Goal: Navigation & Orientation: Find specific page/section

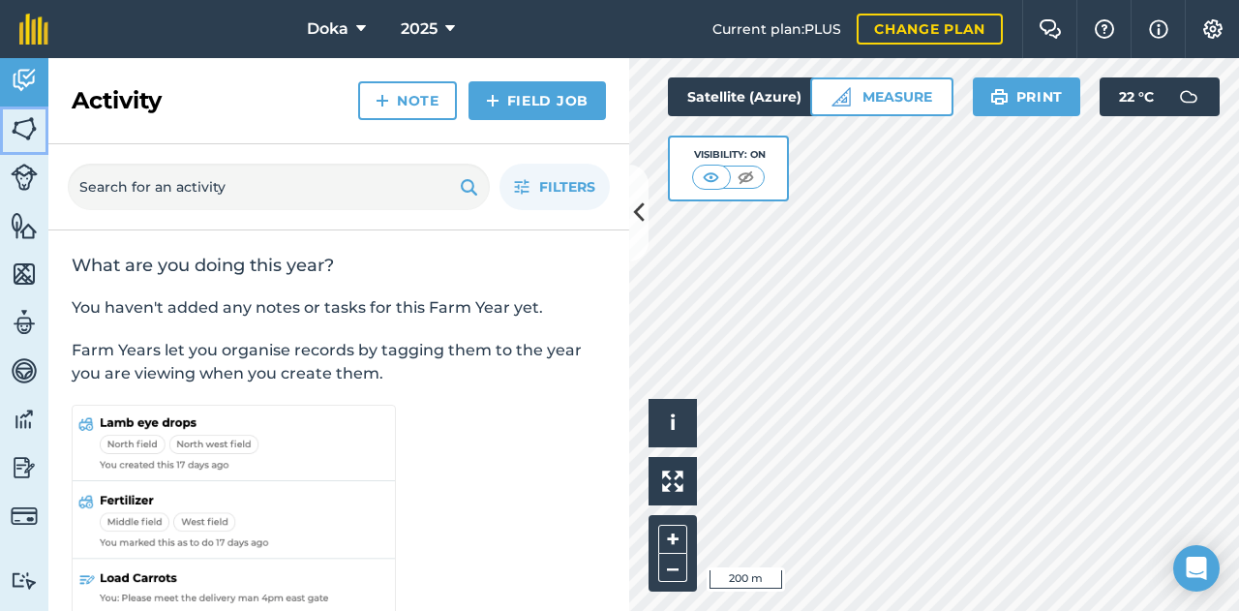
drag, startPoint x: 32, startPoint y: 109, endPoint x: 39, endPoint y: 126, distance: 17.8
click at [32, 109] on link "Fields" at bounding box center [24, 130] width 48 height 48
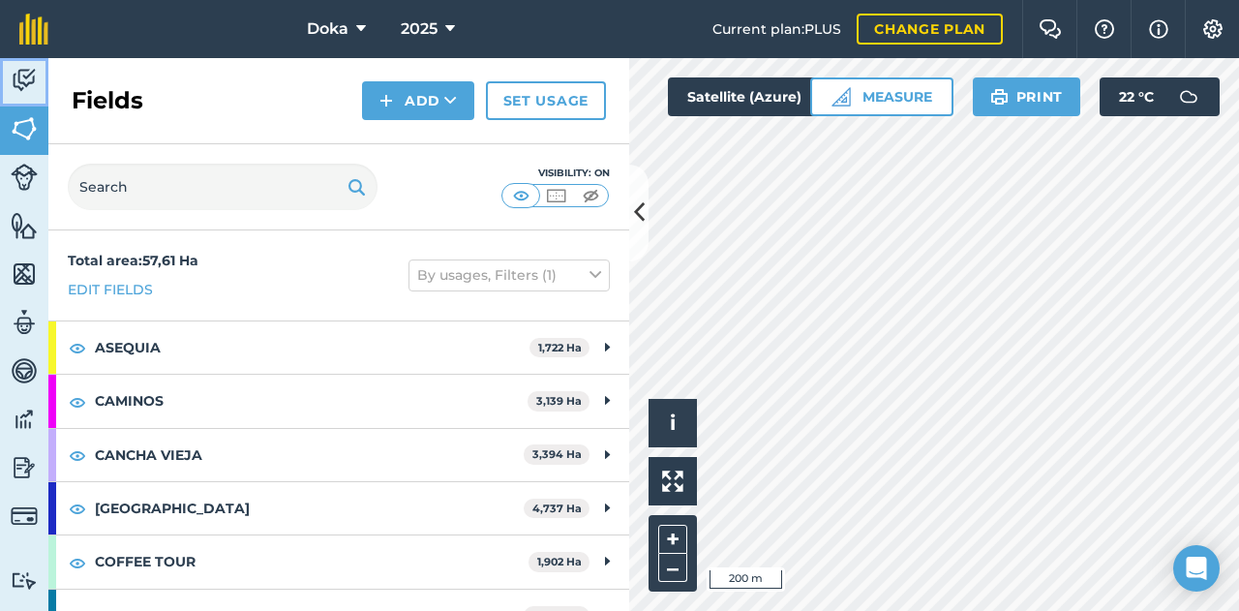
click at [16, 80] on img at bounding box center [24, 80] width 27 height 29
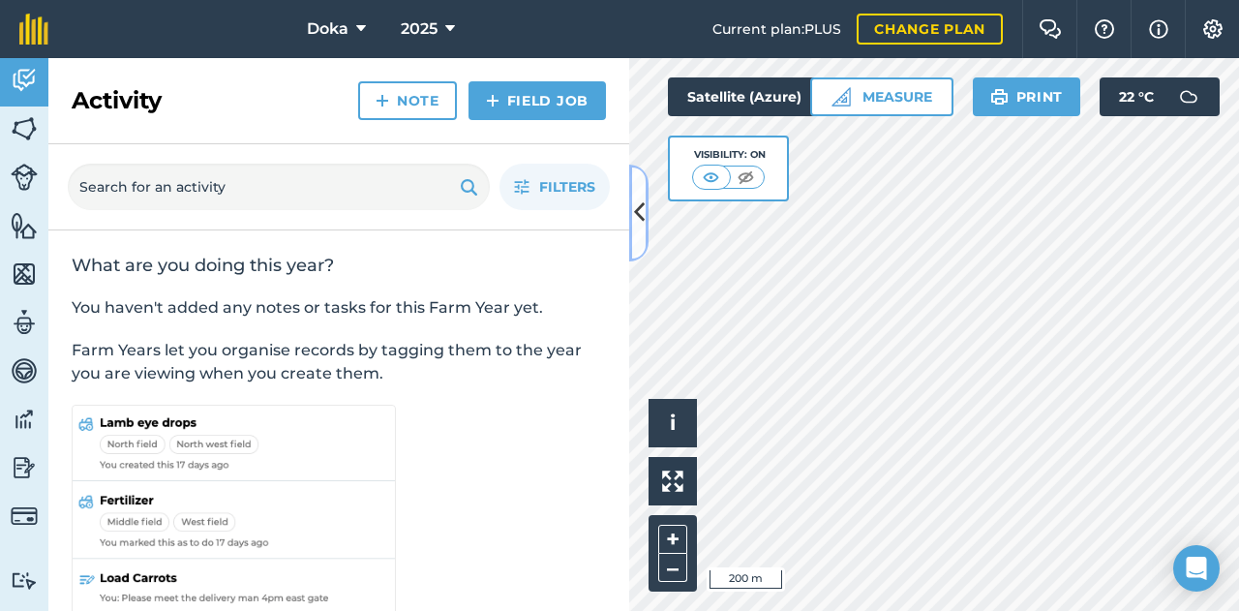
click at [641, 203] on icon at bounding box center [639, 213] width 11 height 34
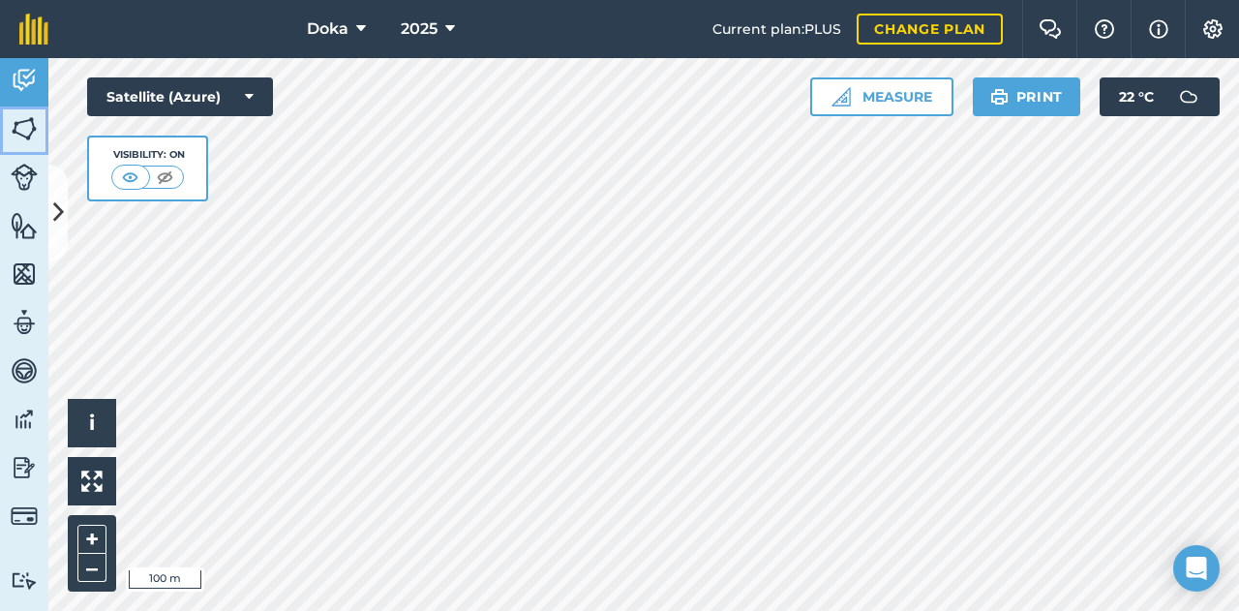
click at [12, 133] on img at bounding box center [24, 128] width 27 height 29
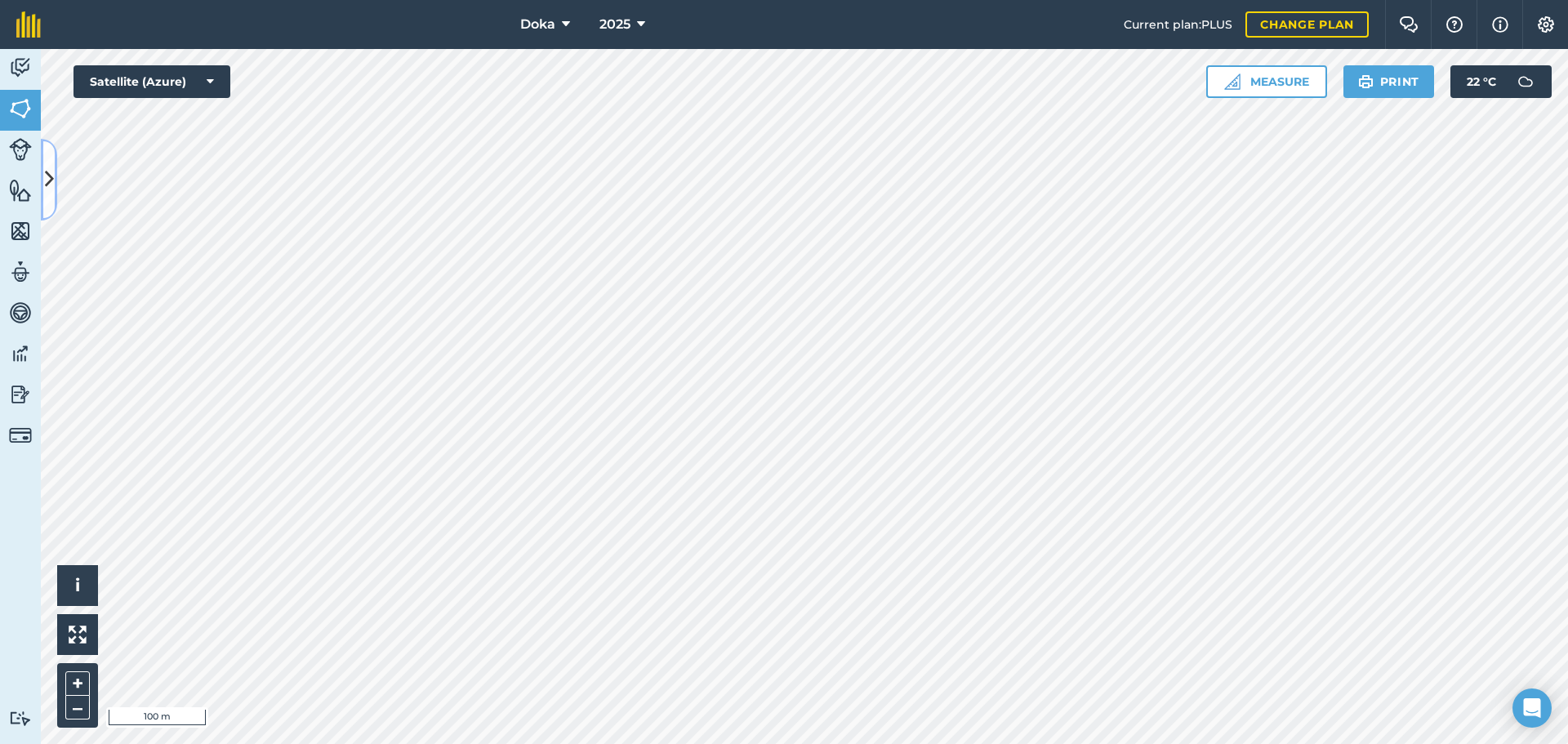
click at [51, 197] on button at bounding box center [48, 180] width 16 height 82
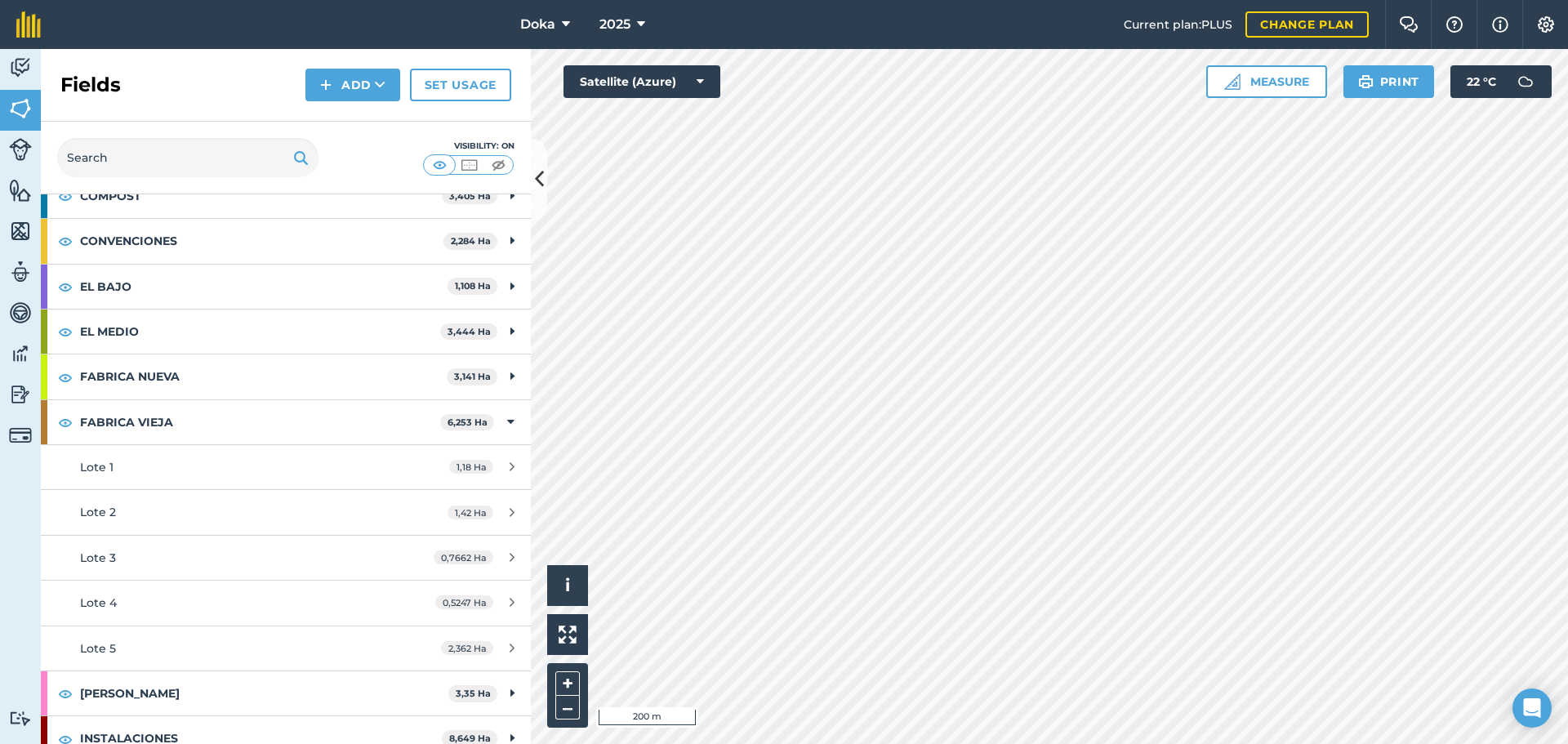
scroll to position [326, 0]
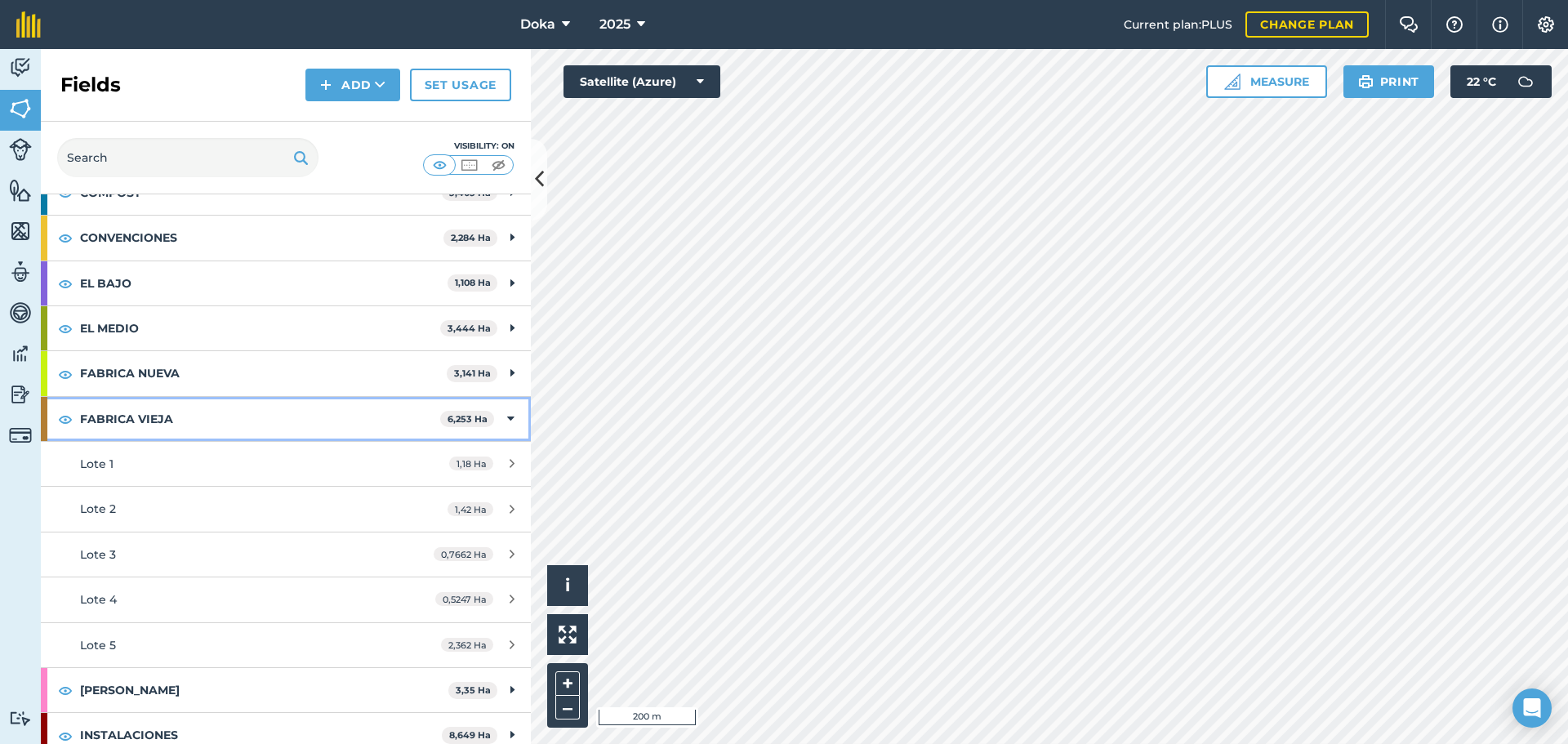
click at [507, 415] on icon at bounding box center [510, 418] width 8 height 18
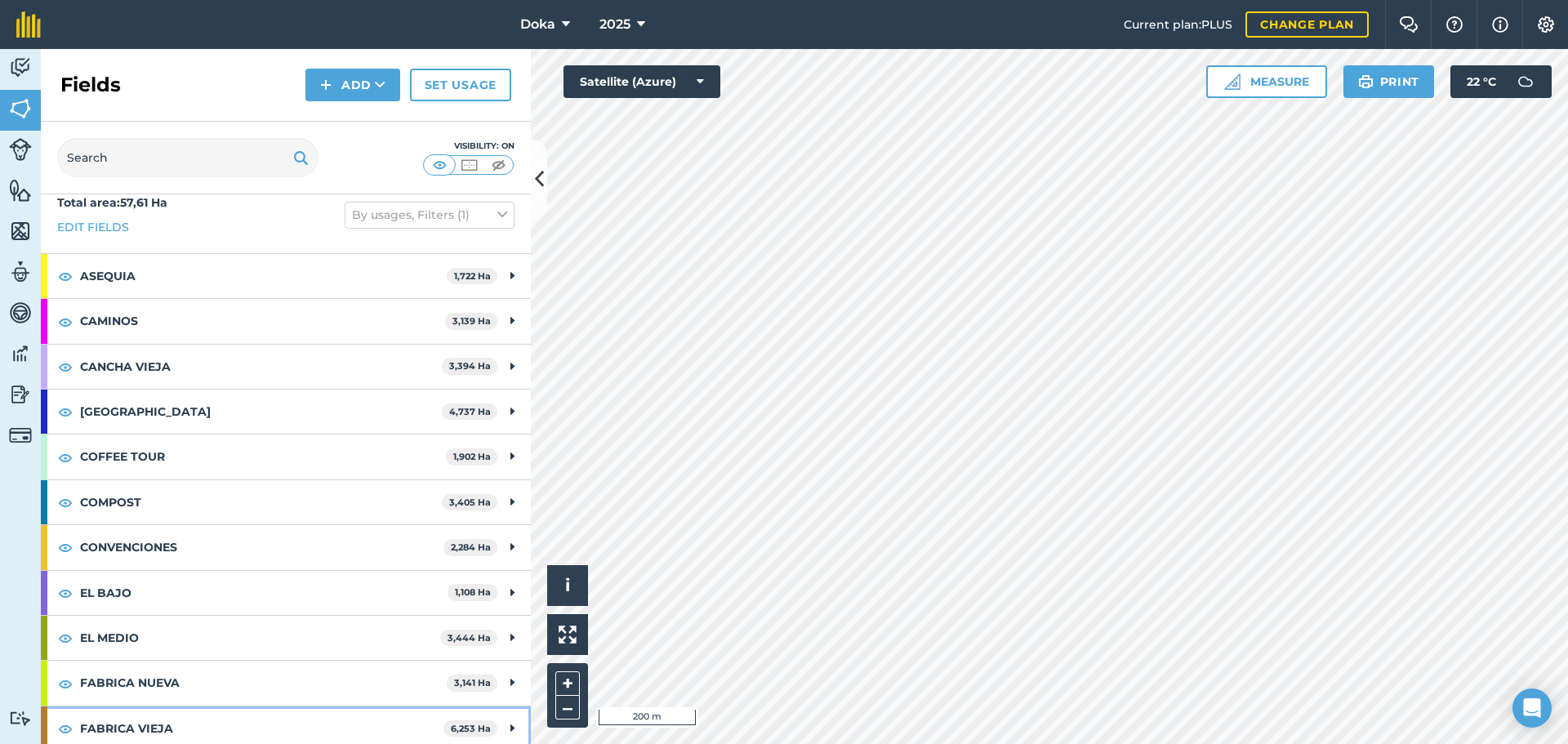
scroll to position [0, 0]
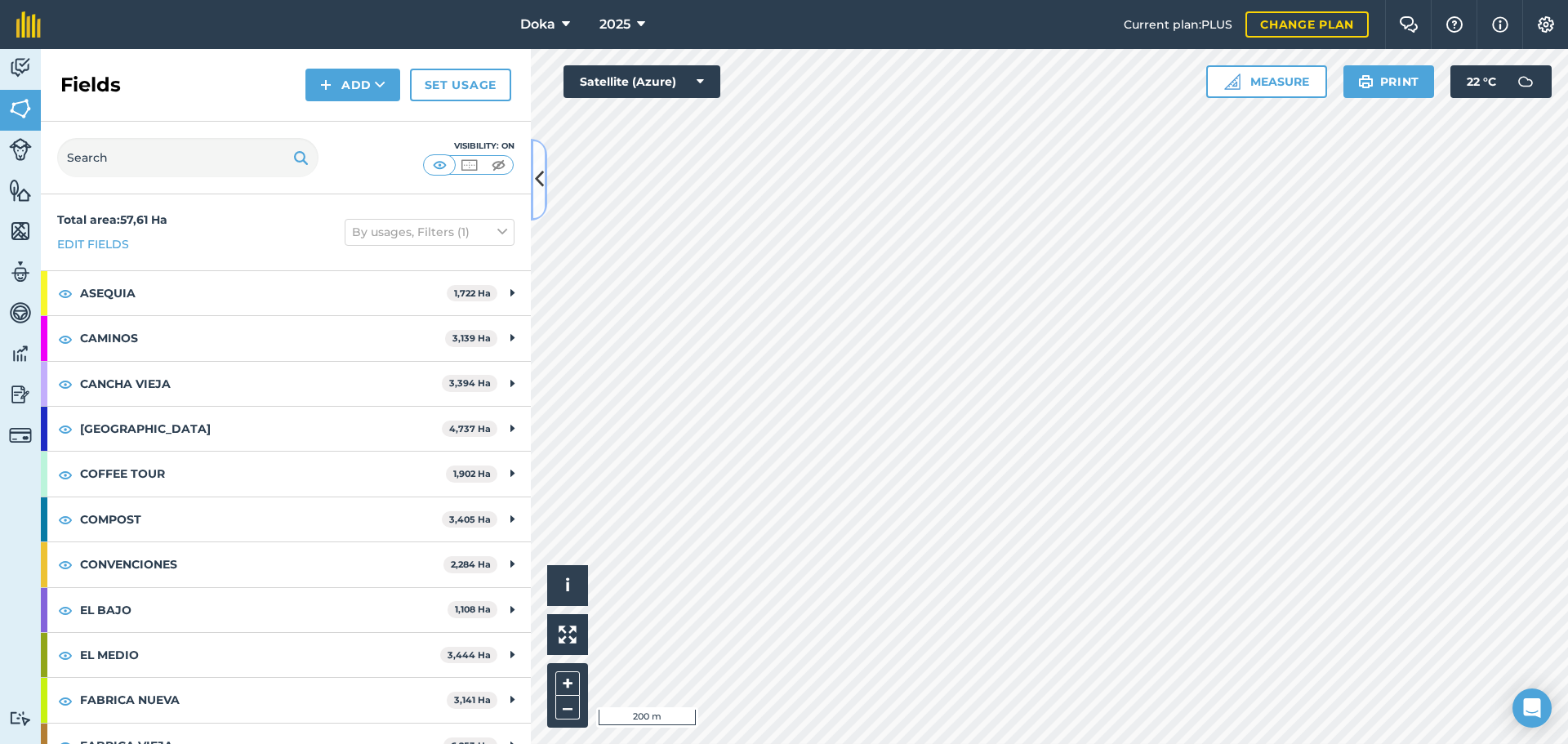
click at [537, 181] on icon at bounding box center [539, 180] width 9 height 29
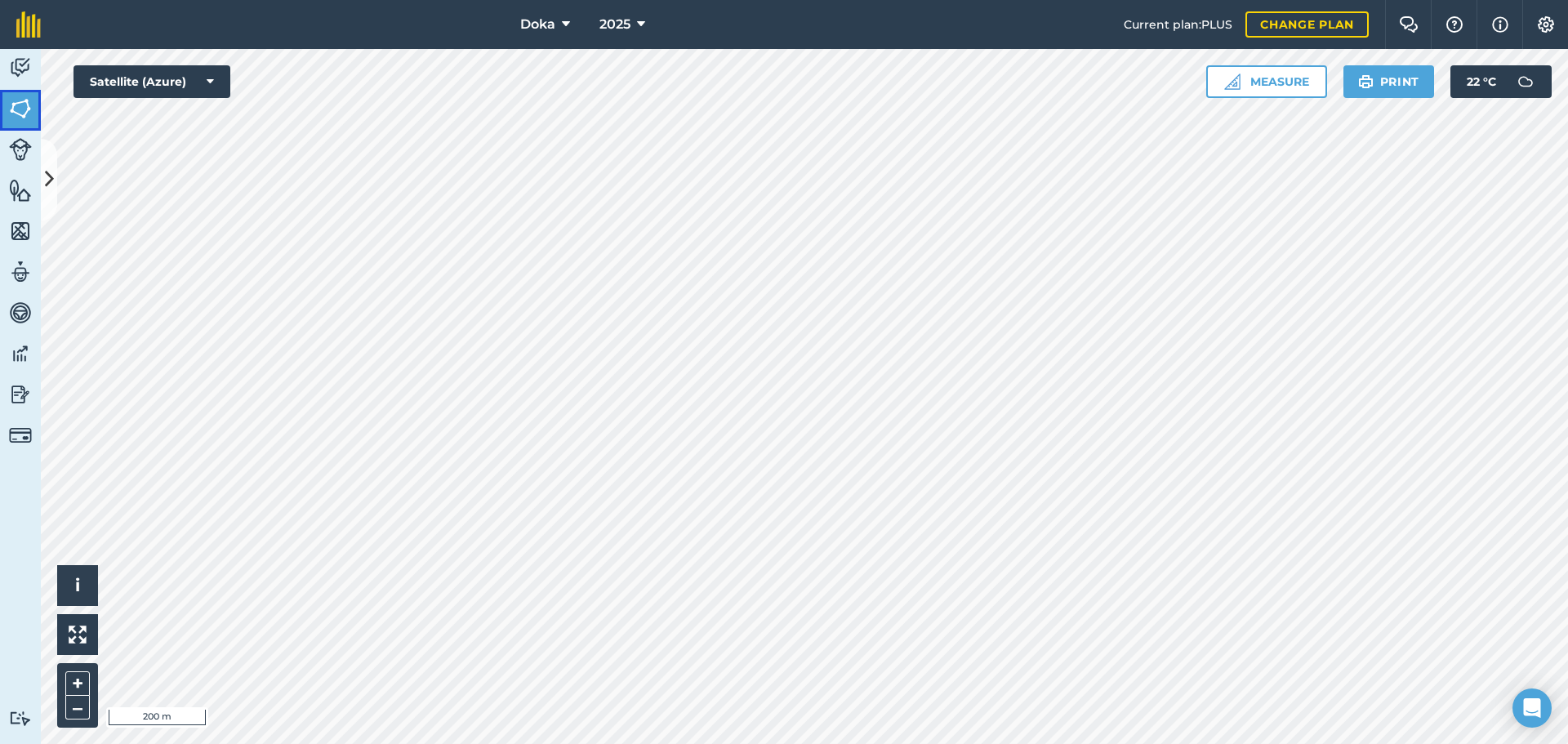
click at [15, 105] on img at bounding box center [20, 108] width 23 height 24
click at [22, 70] on img at bounding box center [20, 67] width 23 height 24
click at [18, 113] on img at bounding box center [20, 108] width 23 height 24
click at [48, 171] on icon at bounding box center [49, 180] width 9 height 29
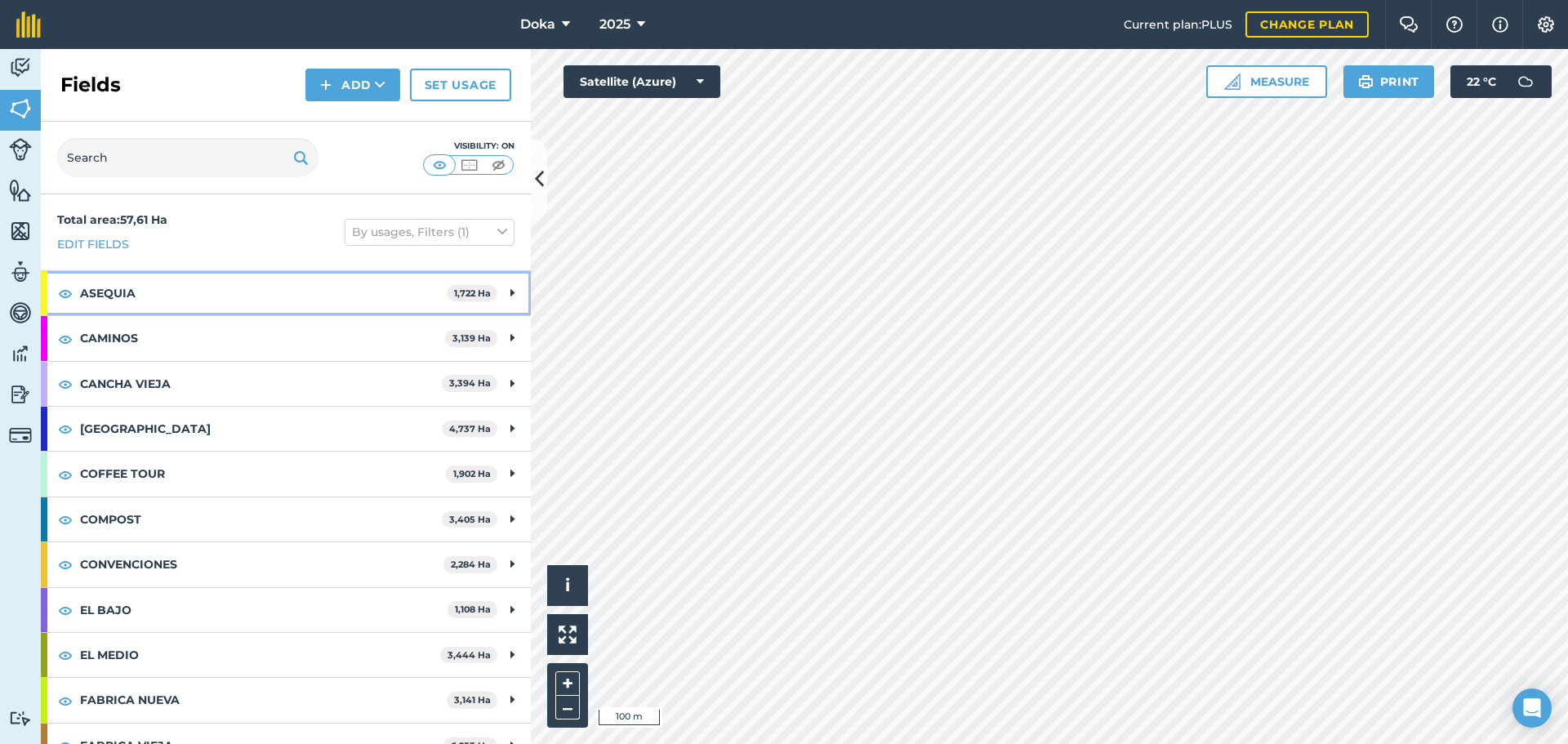
click at [504, 294] on div "ASEQUIA 1,722 Ha" at bounding box center [285, 293] width 490 height 44
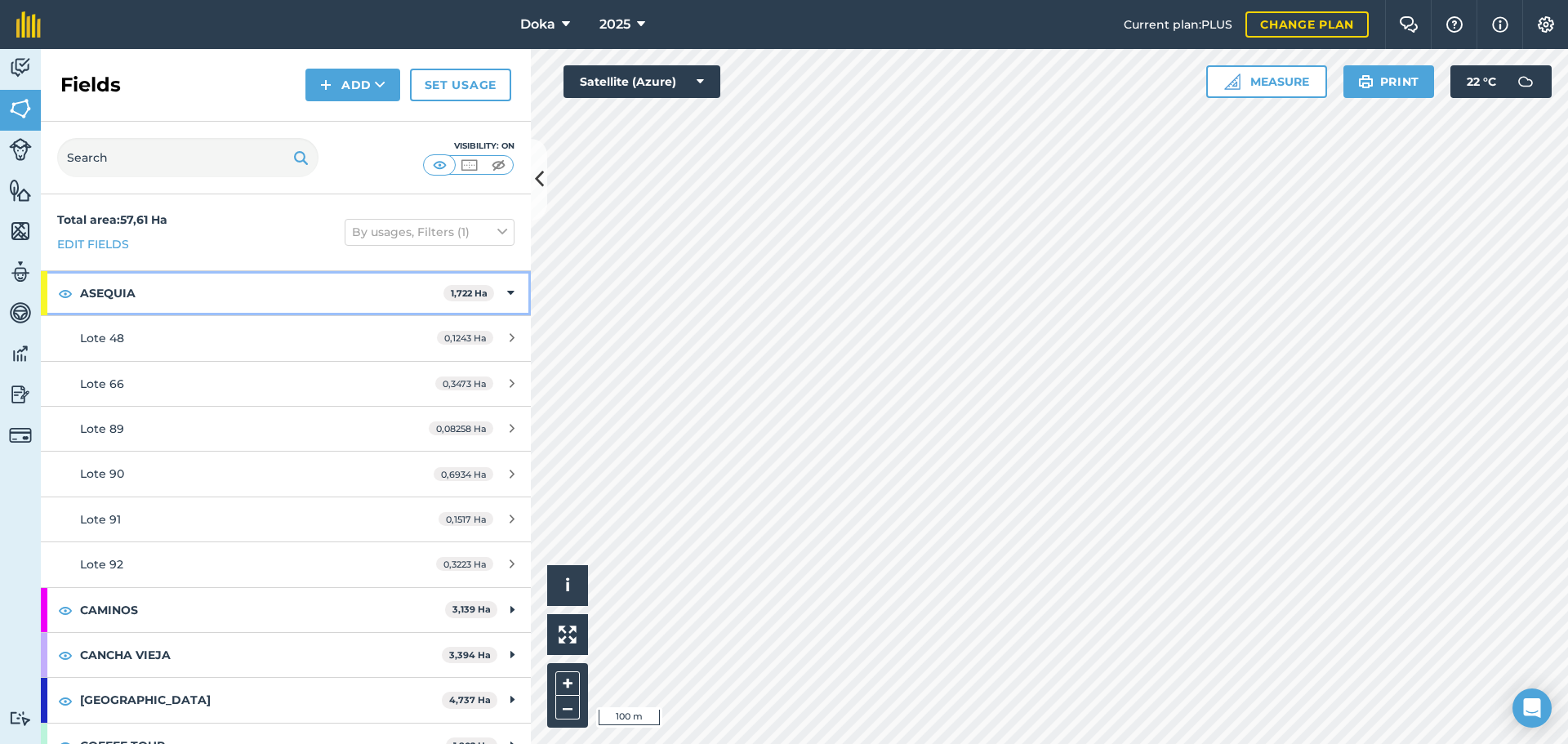
click at [507, 294] on div "ASEQUIA 1,722 Ha" at bounding box center [285, 293] width 490 height 44
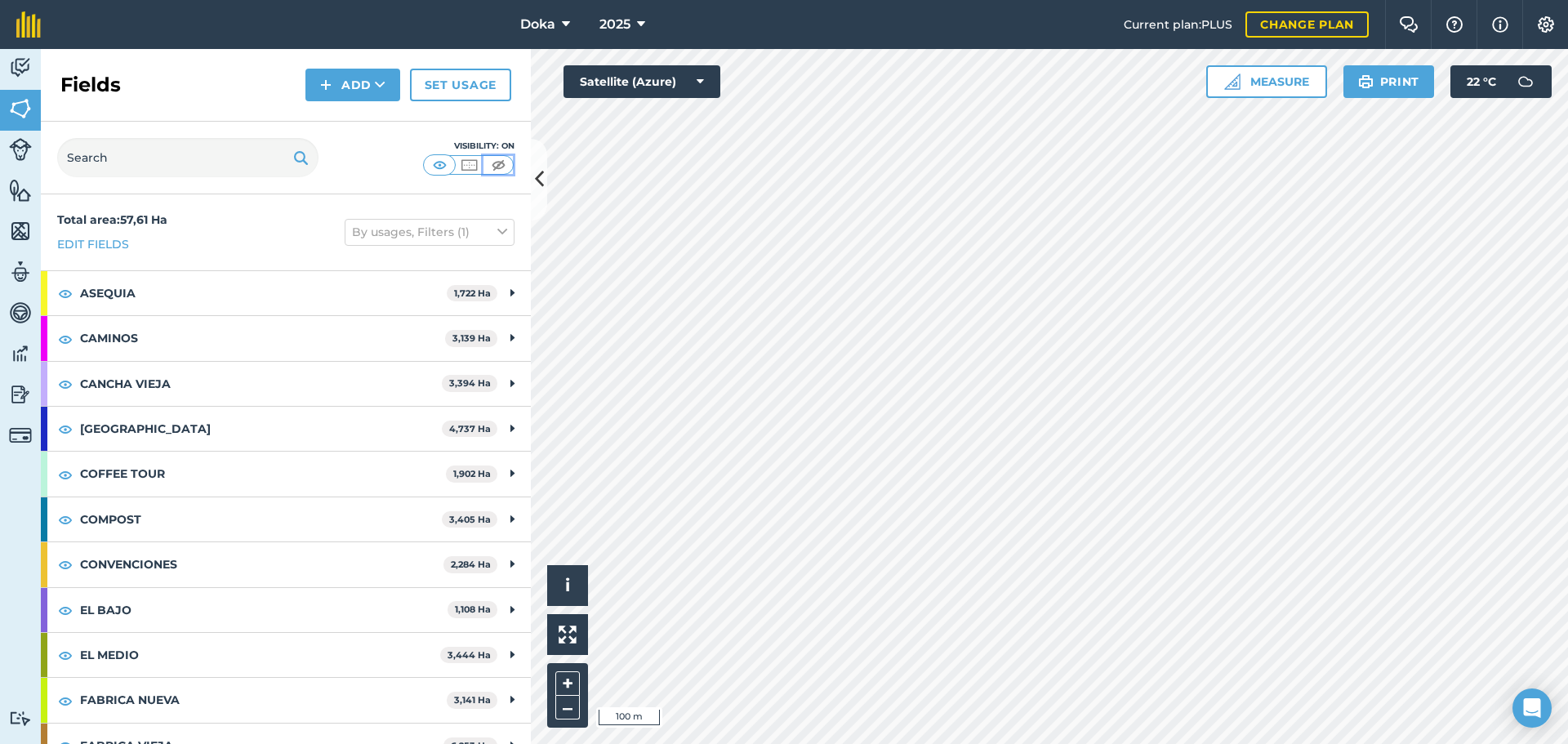
click at [498, 170] on img at bounding box center [498, 164] width 20 height 16
click at [449, 164] on img at bounding box center [439, 164] width 20 height 16
click at [463, 164] on img at bounding box center [469, 164] width 20 height 16
click at [441, 158] on img at bounding box center [439, 164] width 20 height 16
click at [455, 161] on button at bounding box center [468, 164] width 30 height 18
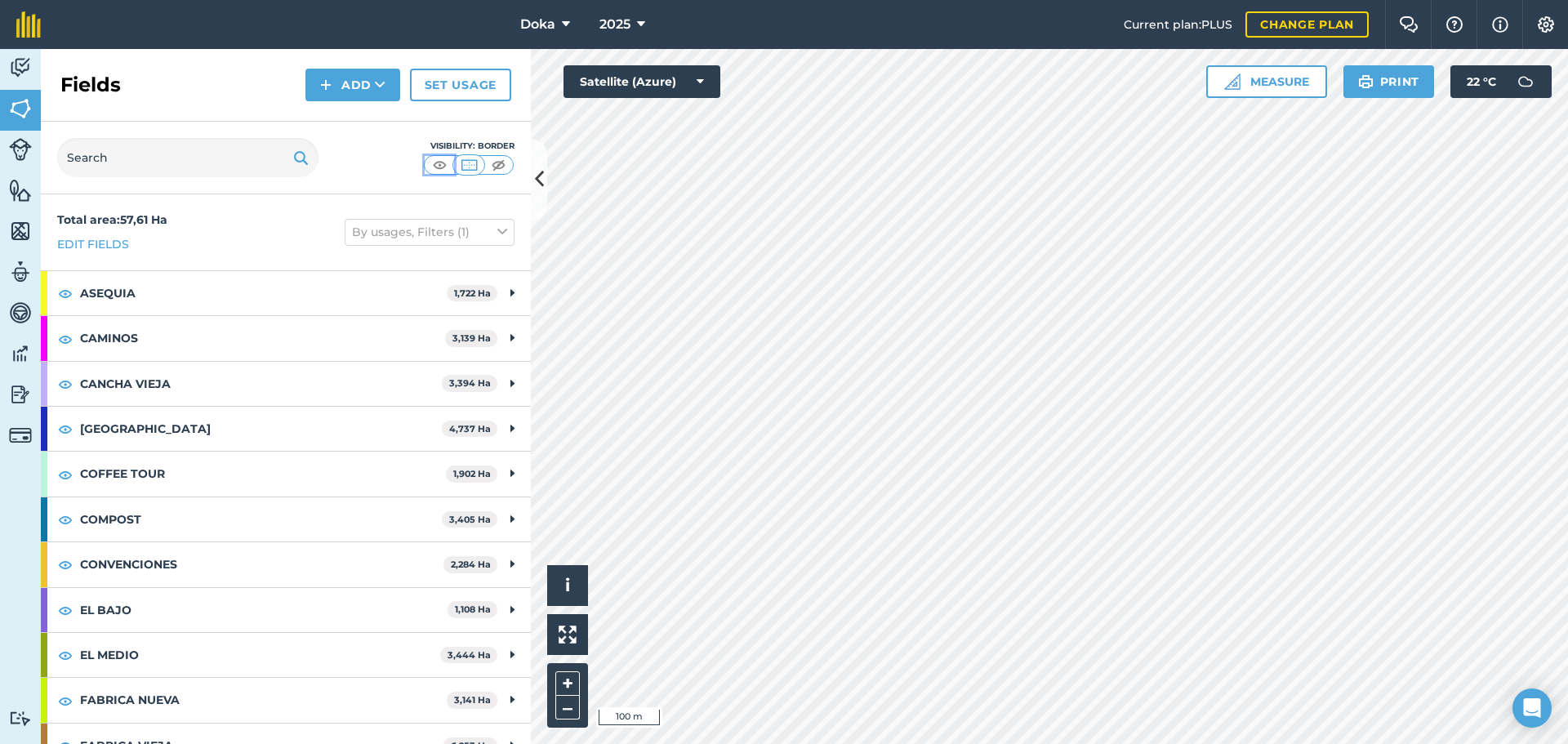
click at [434, 164] on img at bounding box center [439, 164] width 20 height 16
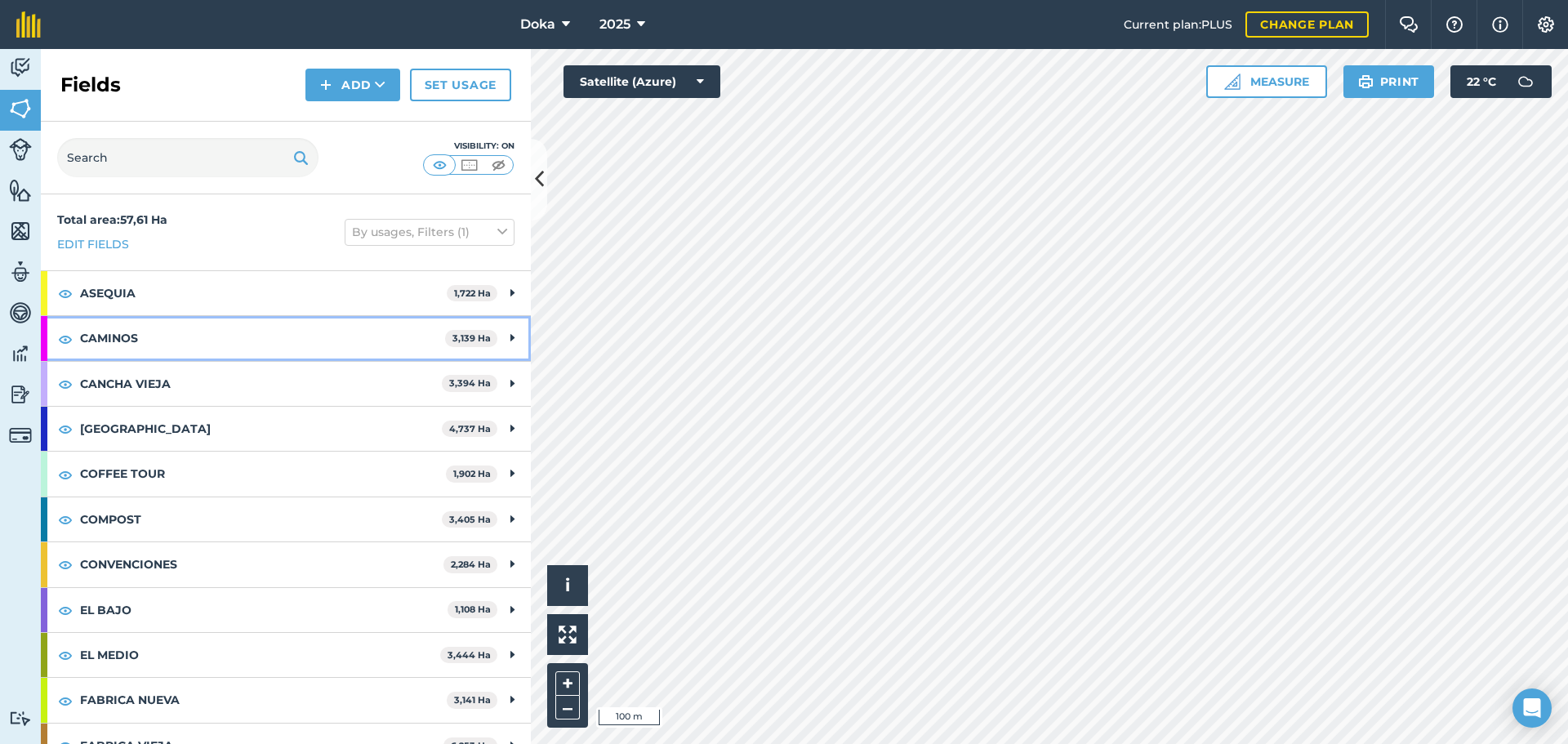
click at [504, 338] on div "CAMINOS 3,139 Ha" at bounding box center [285, 338] width 490 height 44
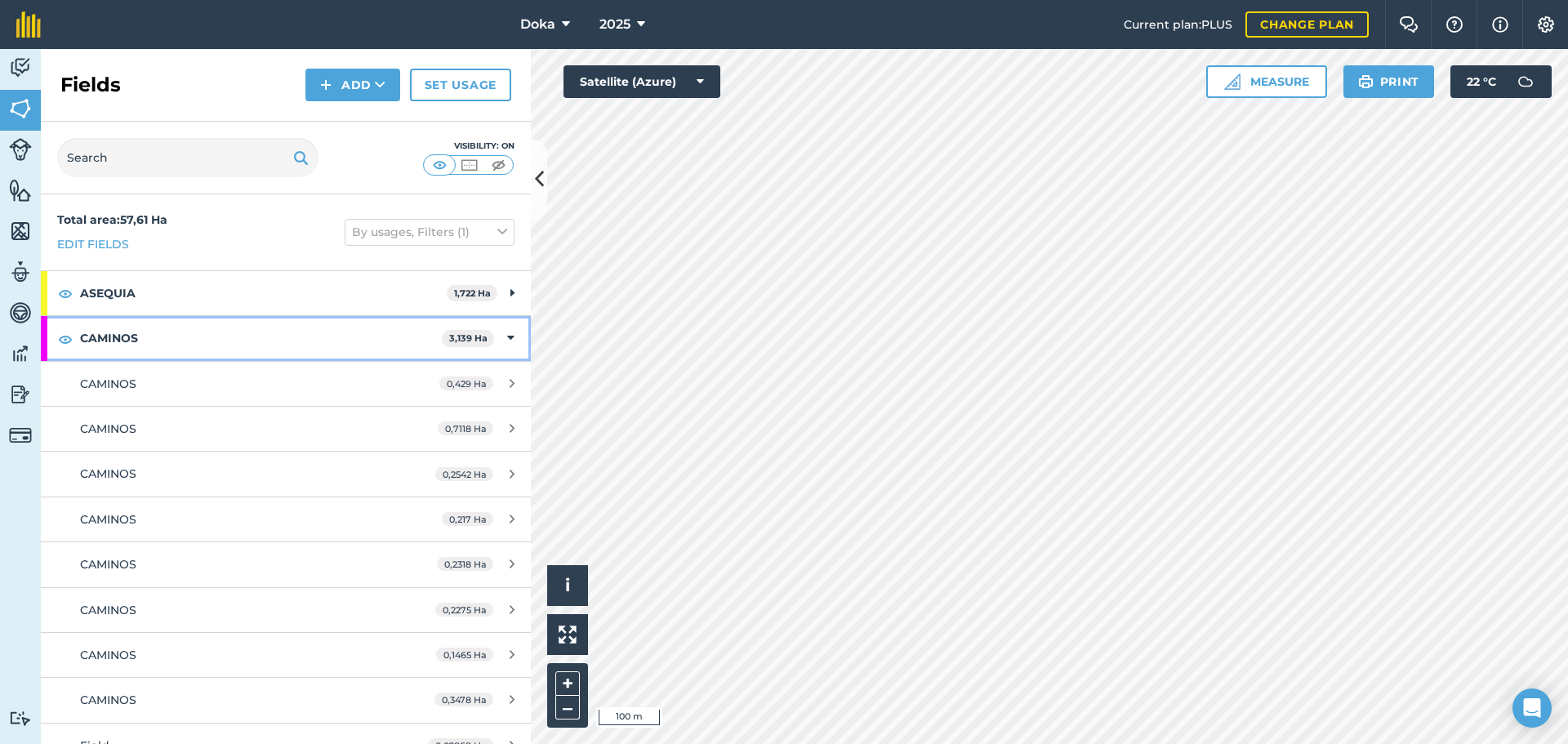
click at [507, 334] on icon at bounding box center [510, 337] width 8 height 18
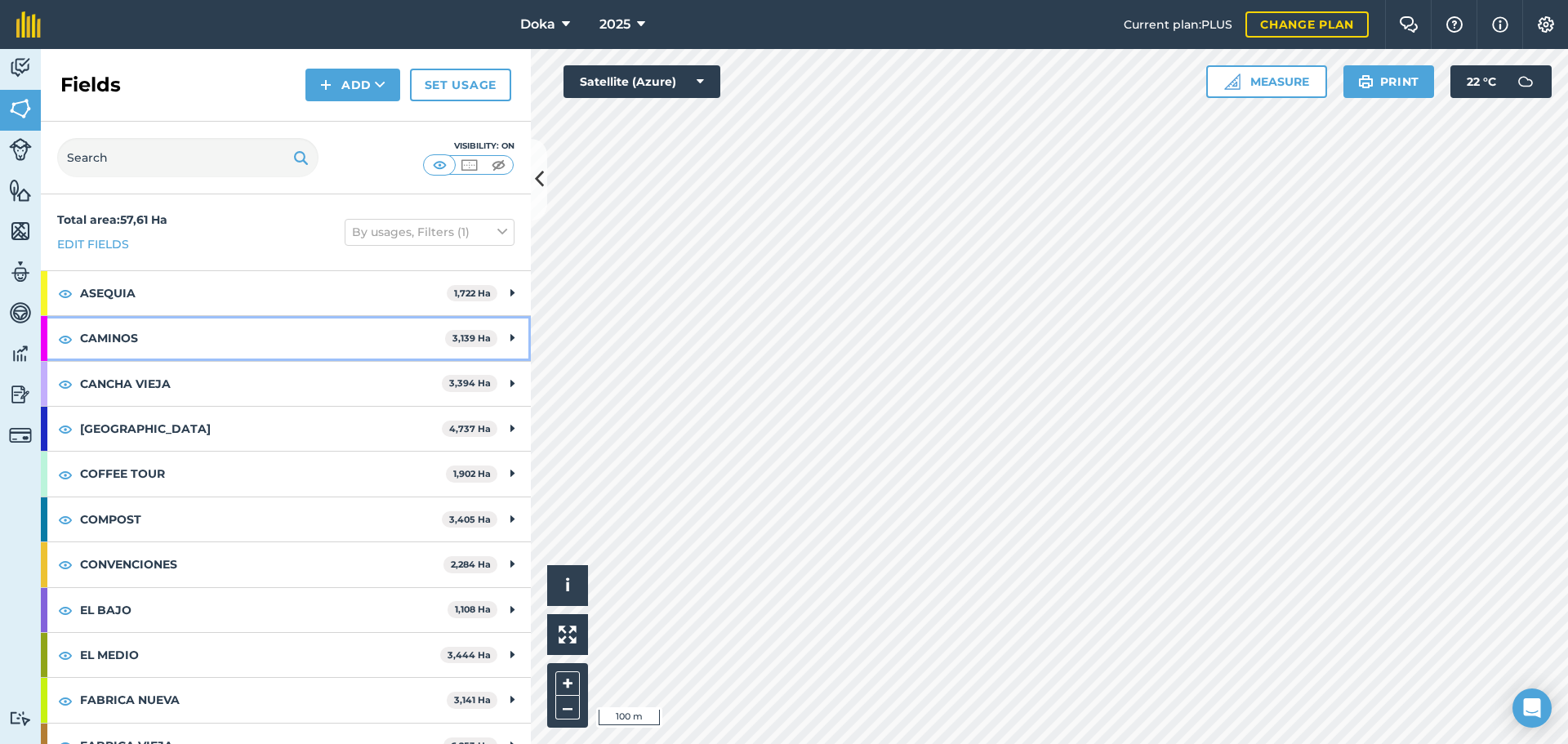
click at [277, 323] on strong "CAMINOS" at bounding box center [262, 338] width 365 height 44
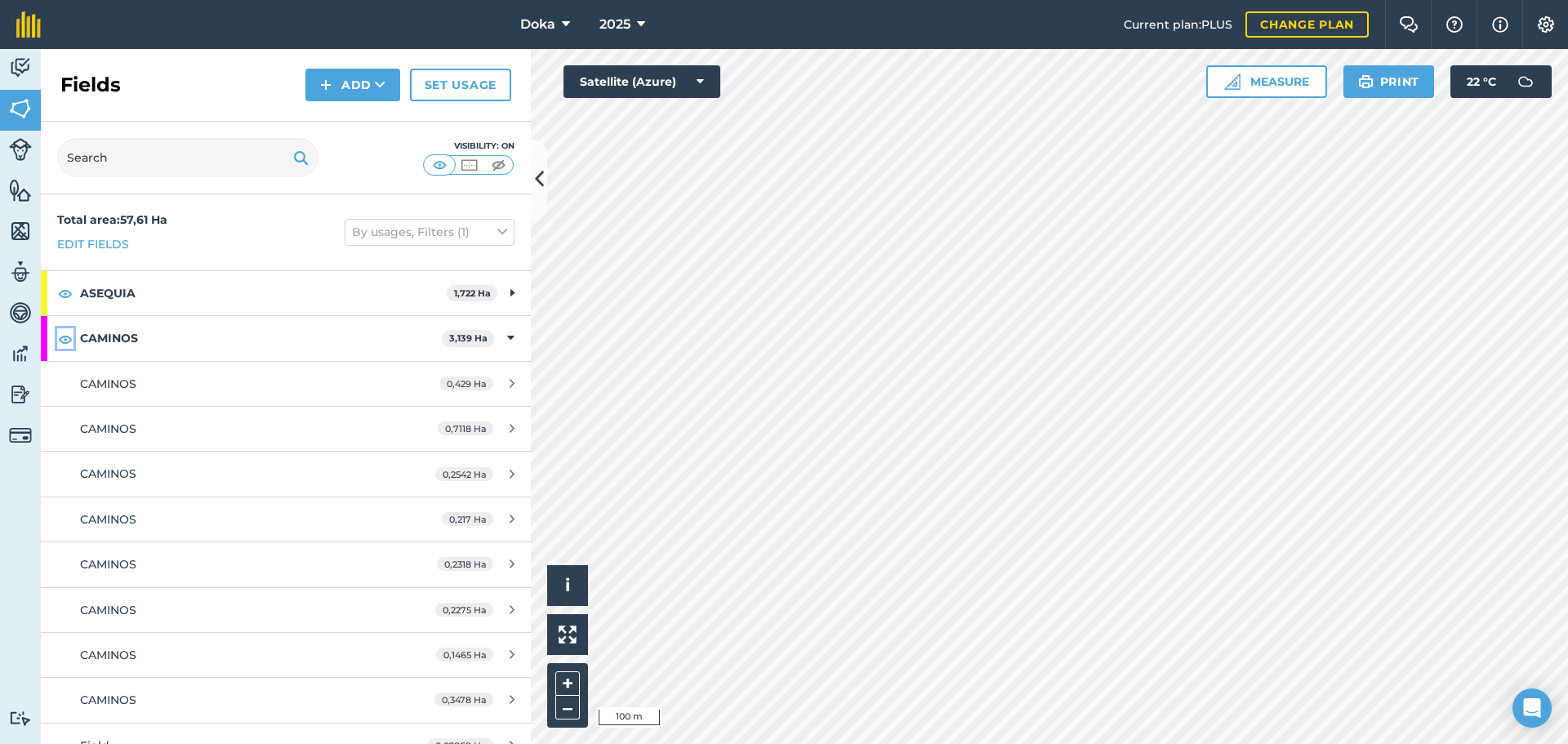
click at [62, 340] on img at bounding box center [65, 338] width 14 height 19
click at [507, 340] on icon at bounding box center [510, 337] width 8 height 18
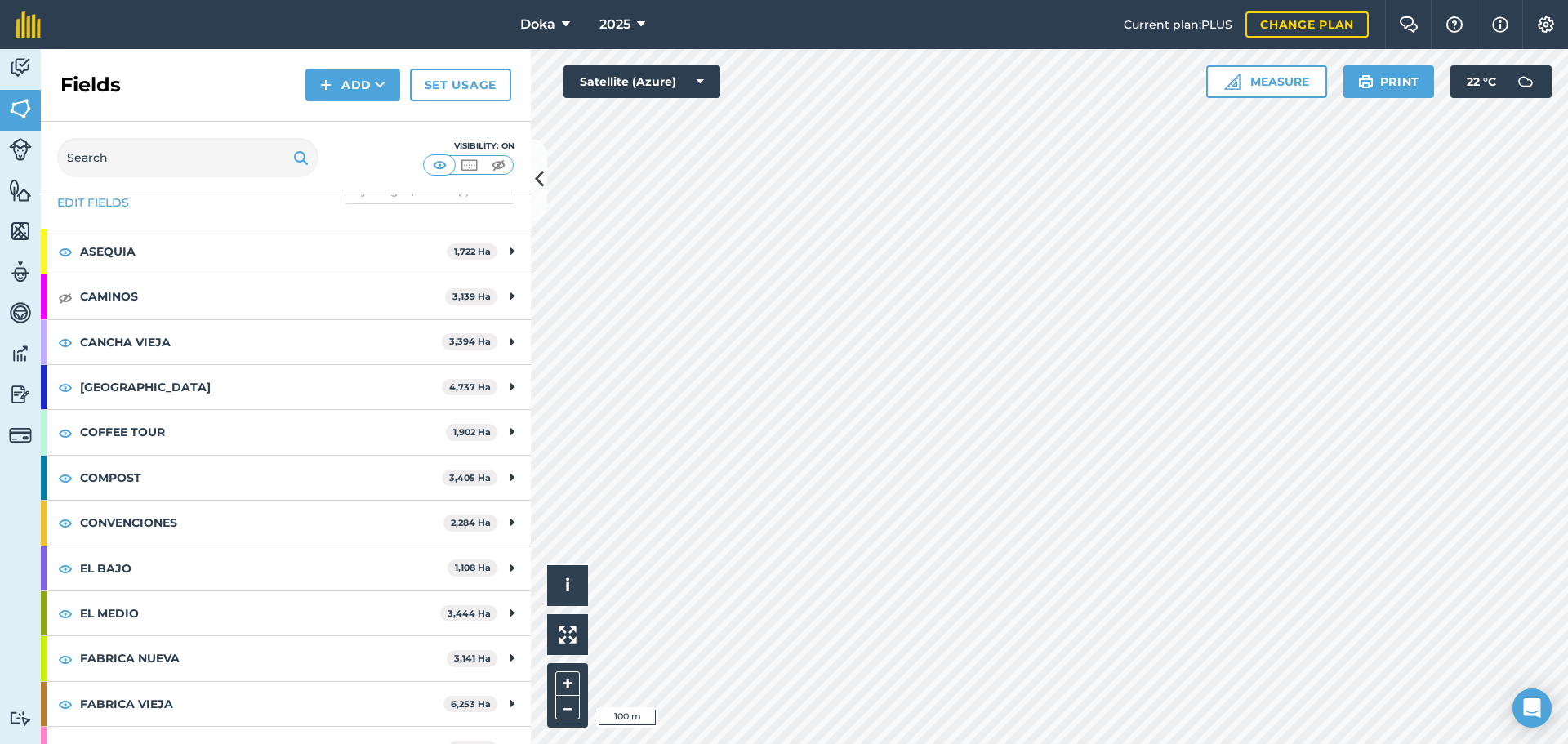
scroll to position [82, 0]
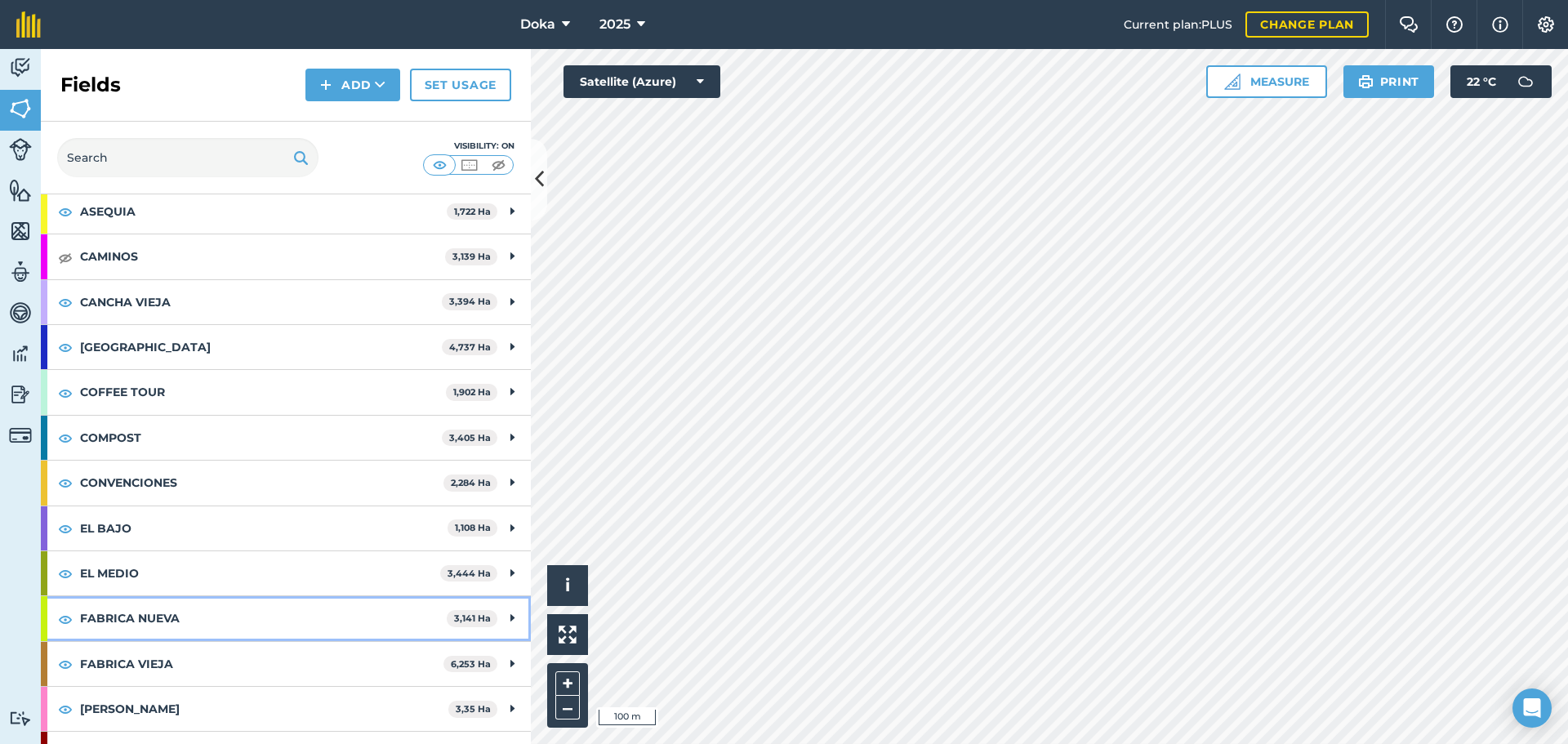
click at [237, 515] on strong "FABRICA NUEVA" at bounding box center [263, 618] width 367 height 44
click at [256, 515] on strong "FABRICA NUEVA" at bounding box center [261, 618] width 364 height 44
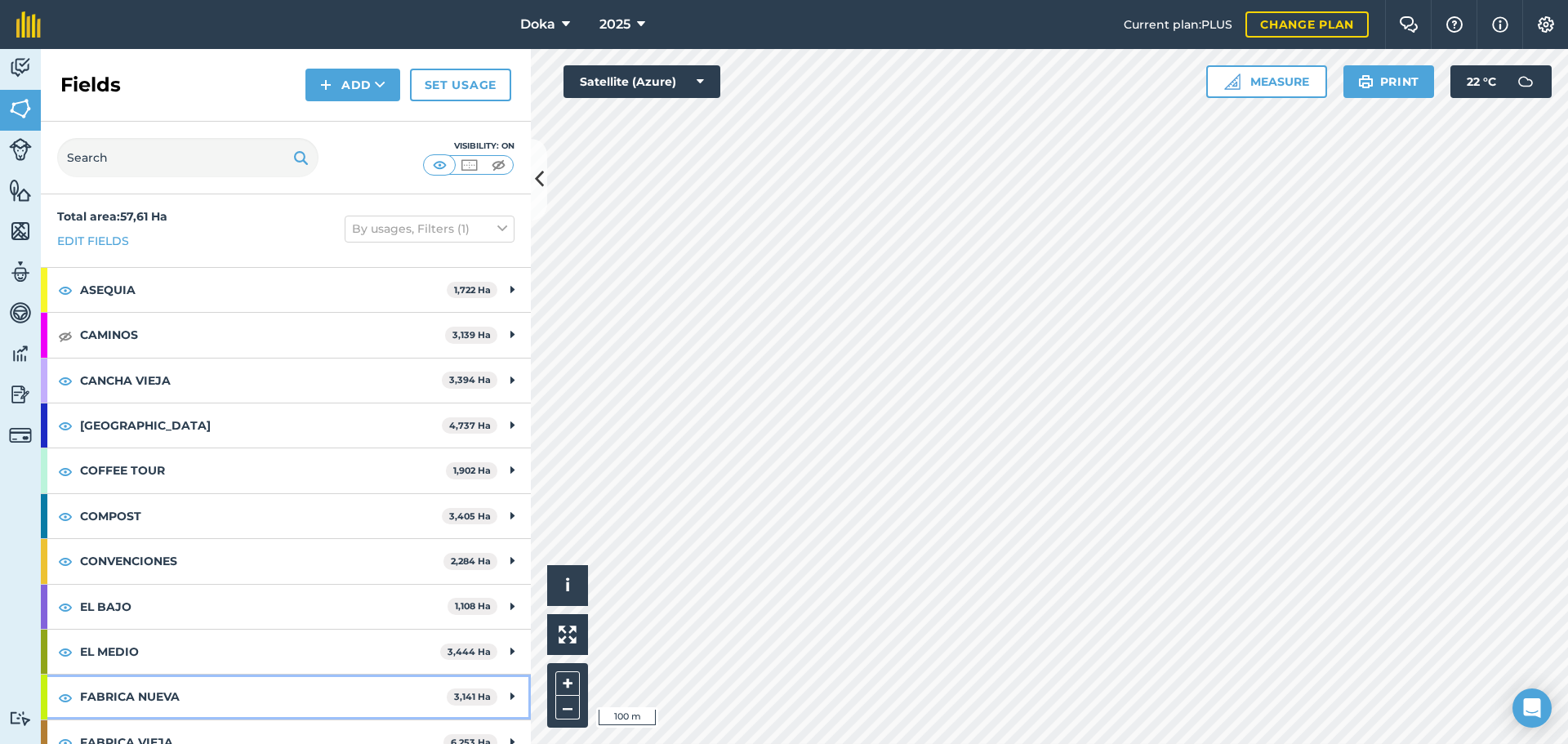
scroll to position [0, 0]
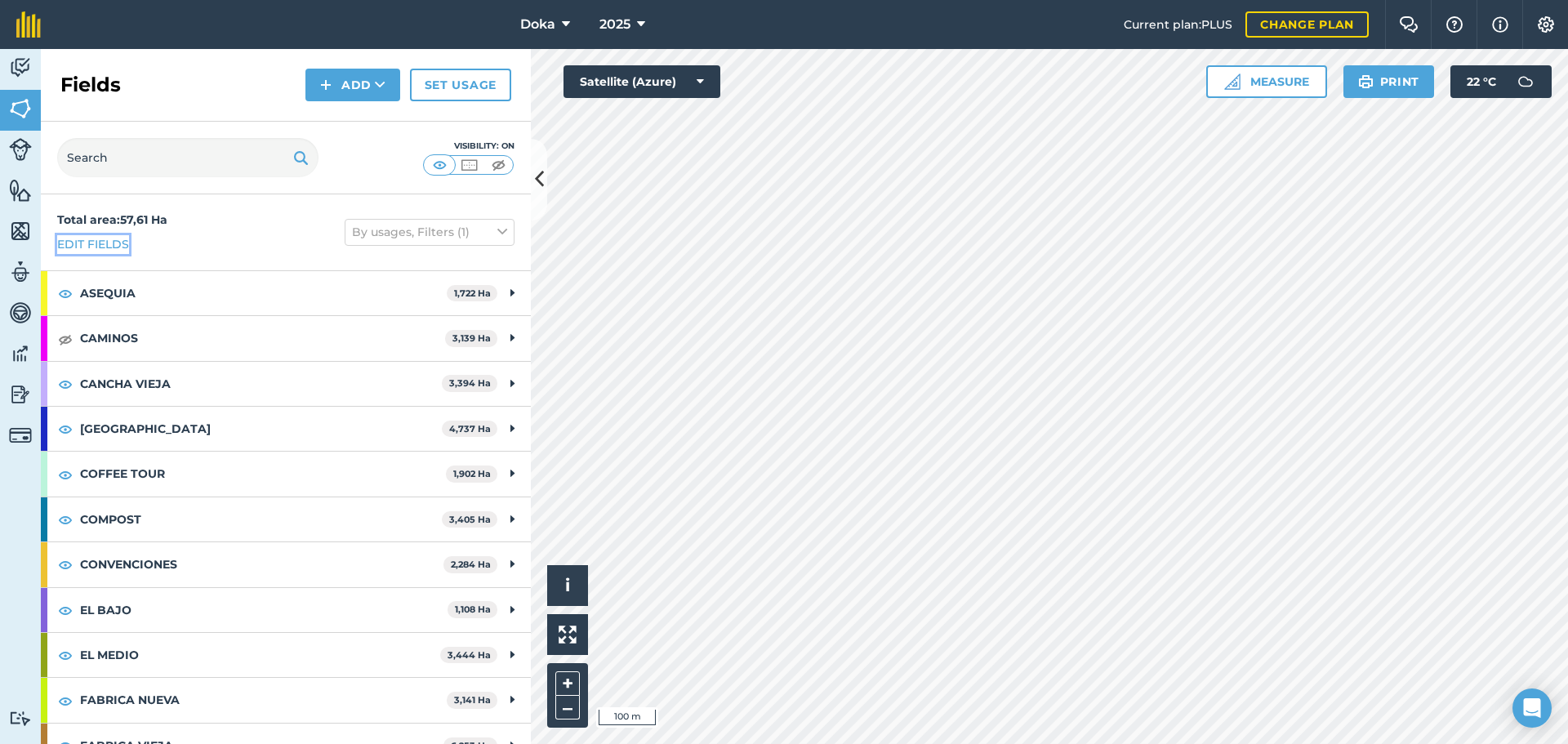
click at [104, 245] on link "Edit fields" at bounding box center [93, 244] width 72 height 18
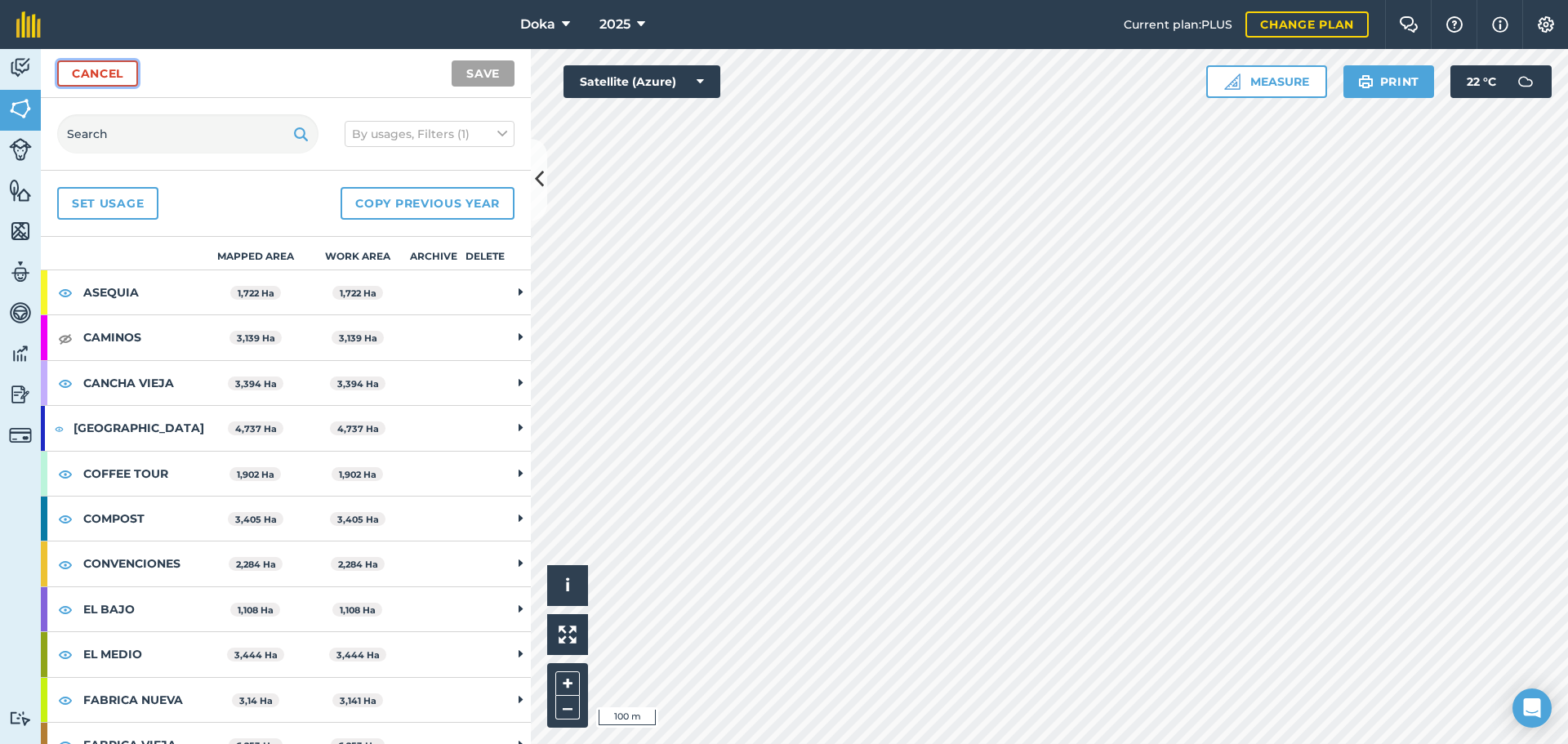
click at [87, 73] on link "Cancel" at bounding box center [98, 73] width 81 height 26
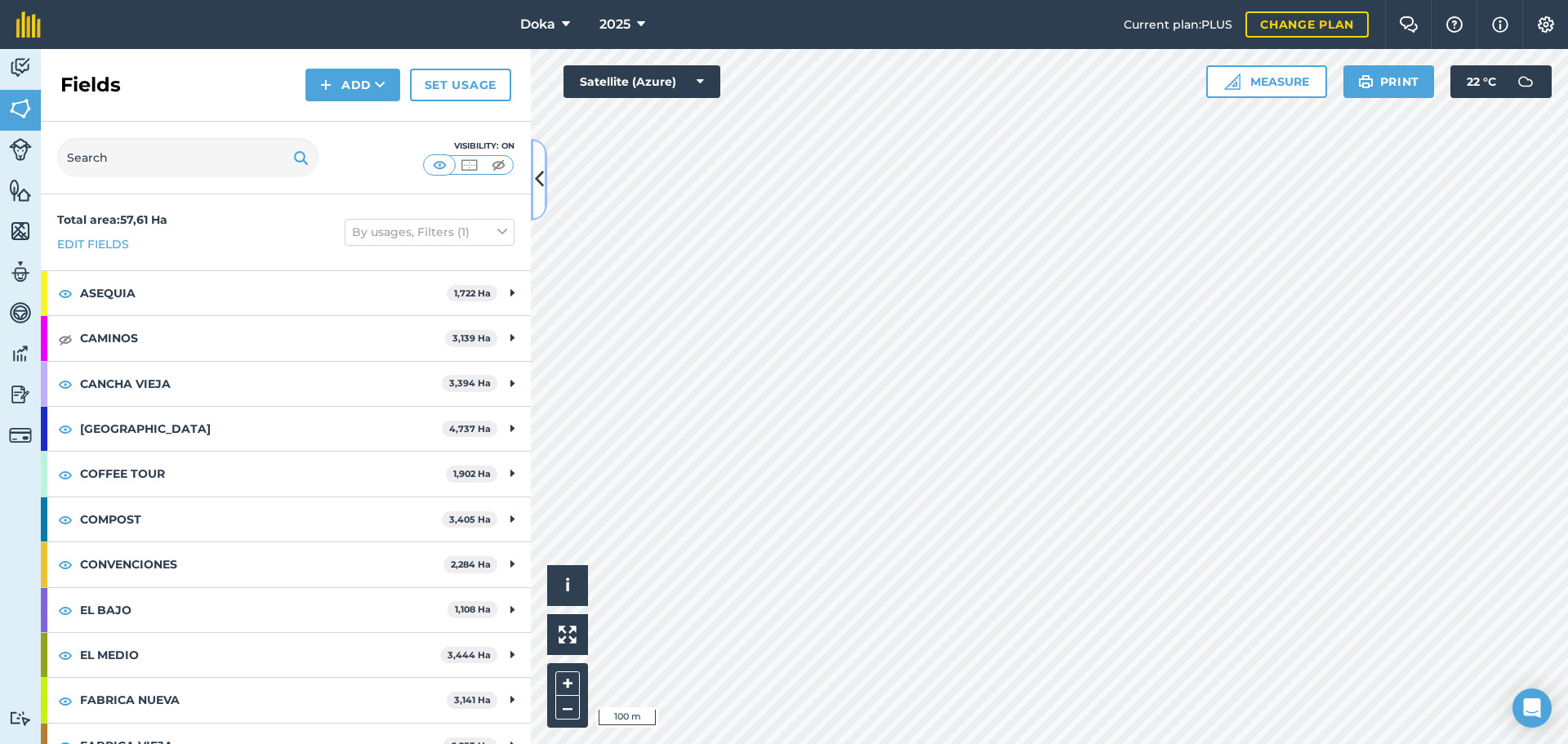
click at [537, 175] on icon at bounding box center [539, 180] width 9 height 29
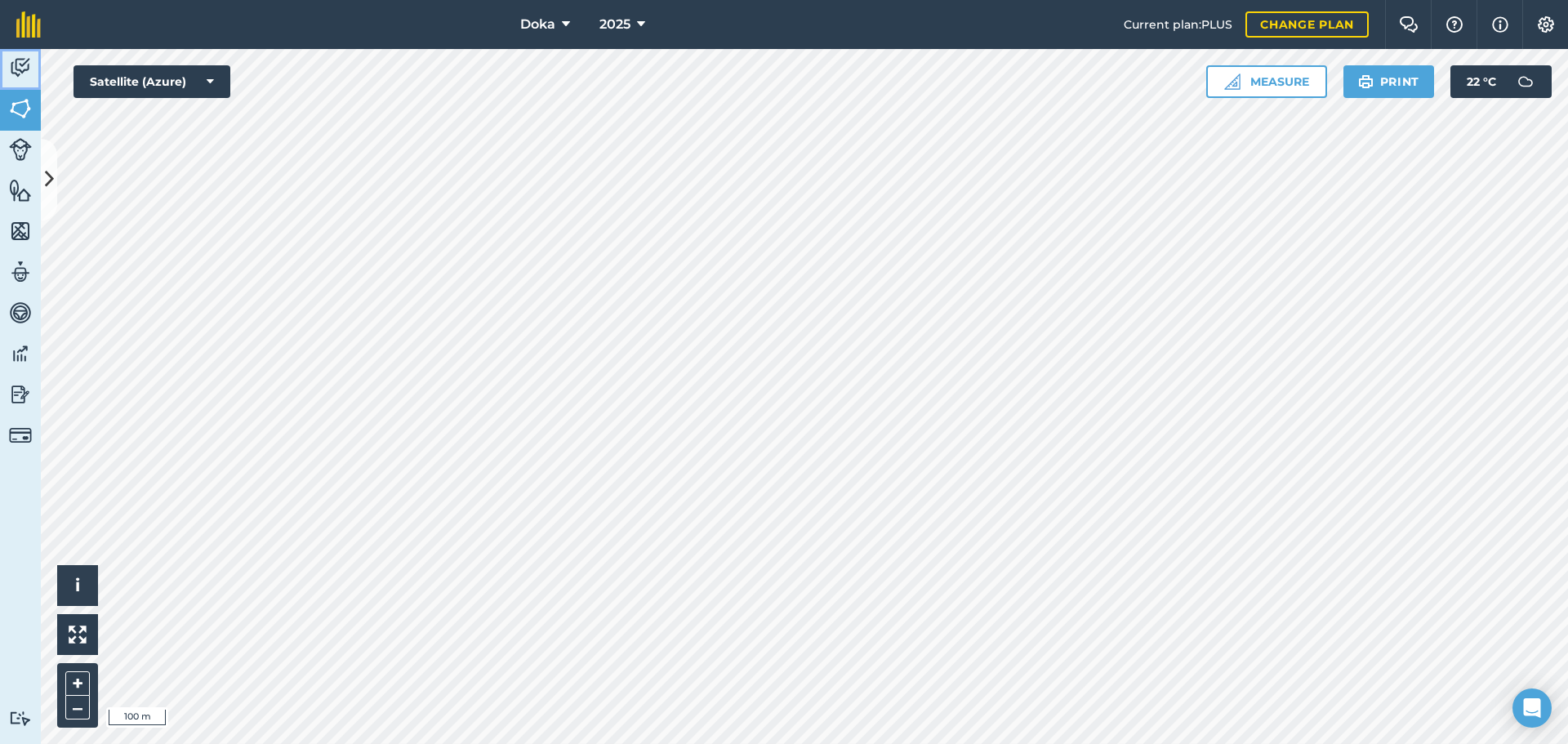
click at [20, 75] on img at bounding box center [20, 67] width 23 height 24
click at [30, 110] on img at bounding box center [20, 108] width 23 height 24
click at [1044, 87] on button "Print" at bounding box center [1389, 81] width 91 height 33
click at [20, 147] on img at bounding box center [20, 149] width 23 height 23
click at [19, 203] on link "Features" at bounding box center [20, 191] width 40 height 40
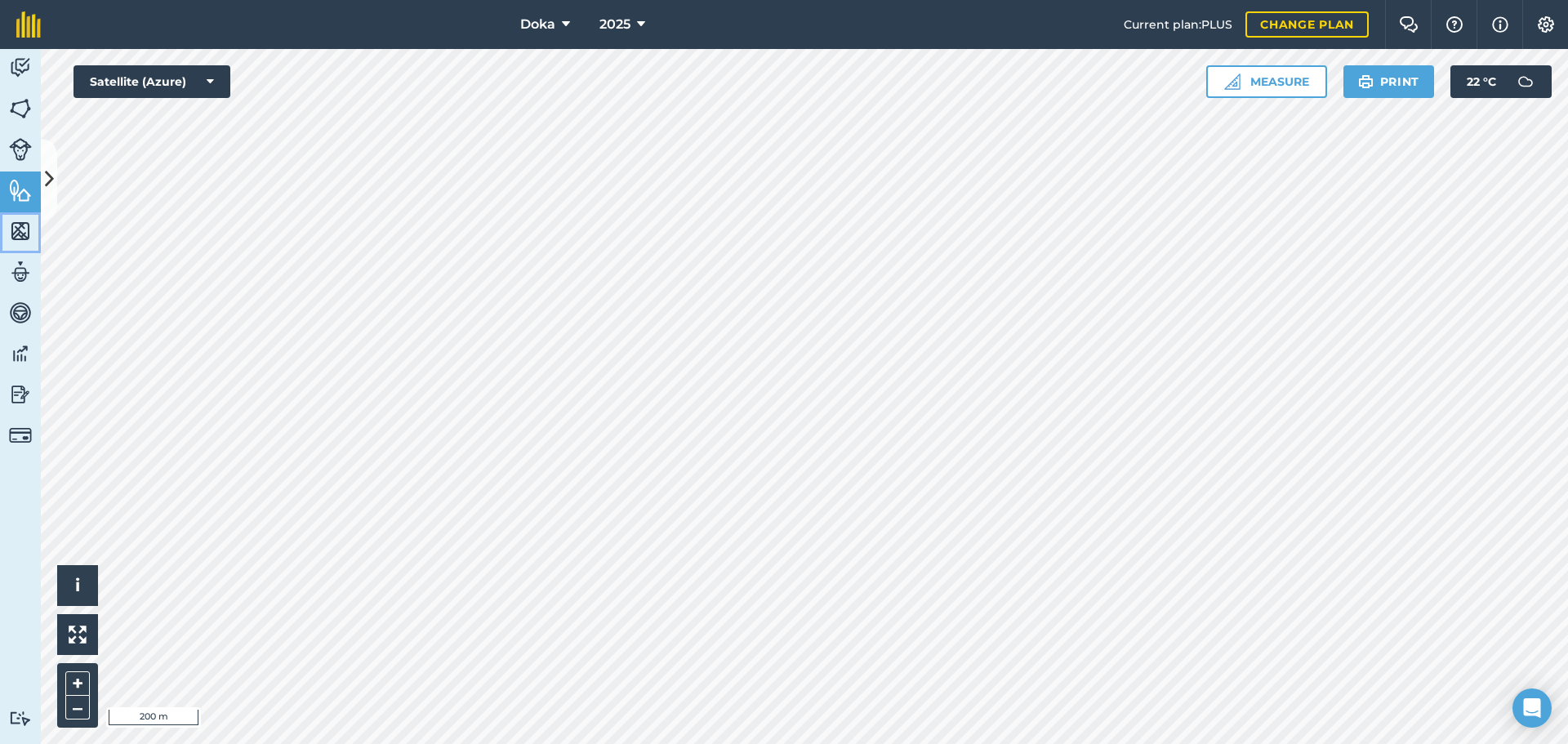
click at [22, 231] on img at bounding box center [20, 230] width 23 height 24
click at [30, 283] on img at bounding box center [20, 272] width 23 height 24
click at [30, 305] on img at bounding box center [20, 312] width 23 height 24
click at [10, 353] on img at bounding box center [20, 353] width 23 height 24
click at [16, 396] on img at bounding box center [20, 394] width 23 height 24
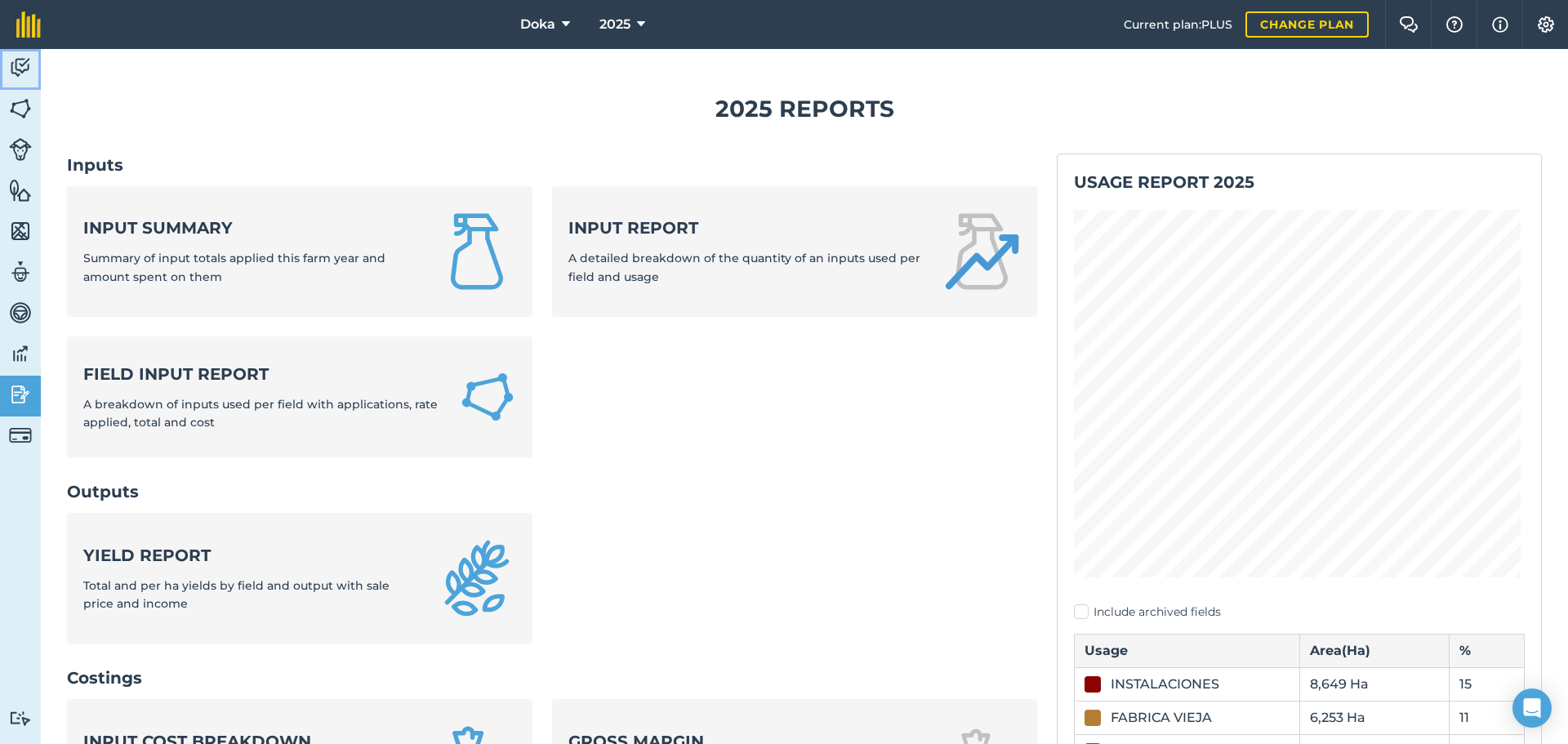
click at [14, 70] on img at bounding box center [20, 67] width 23 height 24
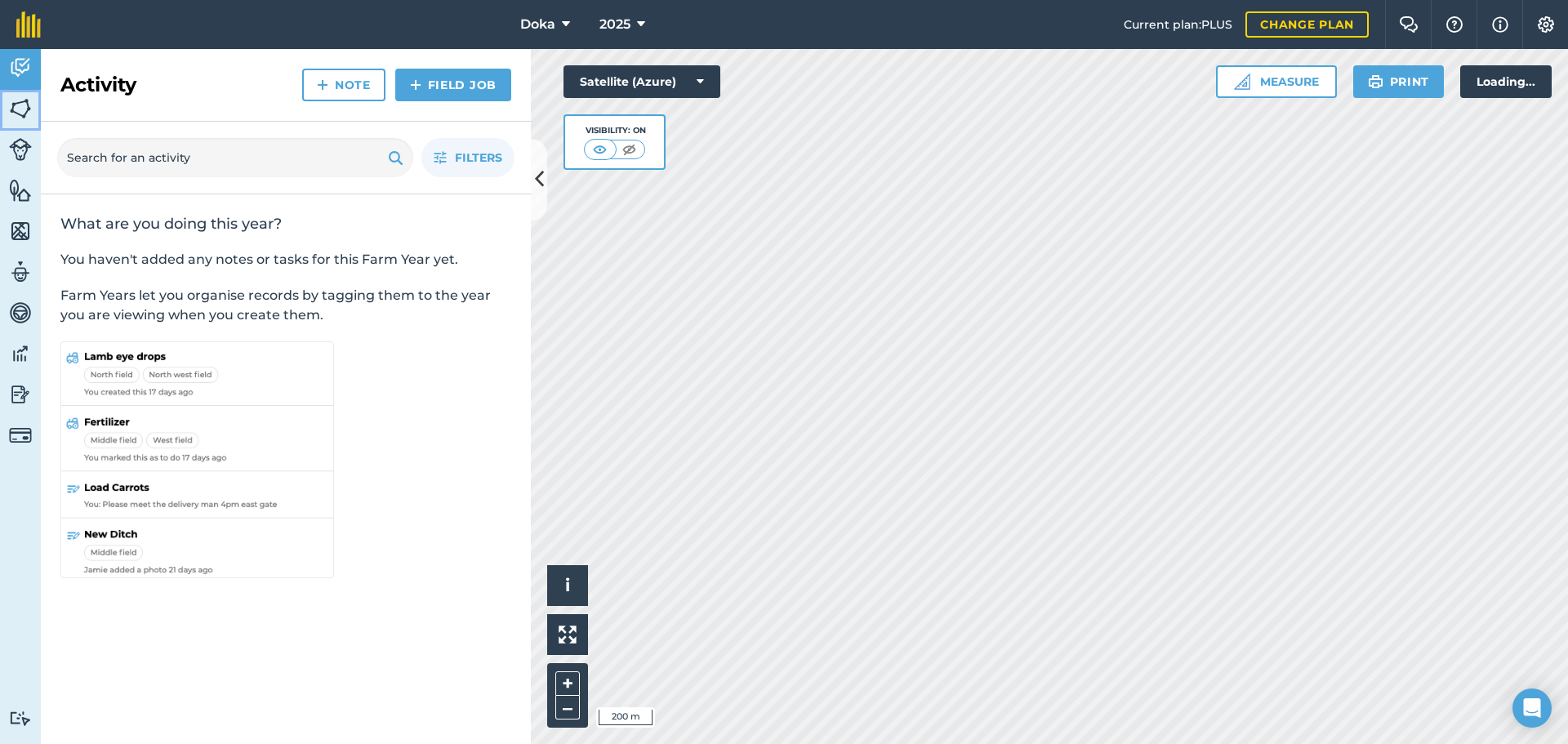
click at [24, 101] on img at bounding box center [20, 108] width 23 height 24
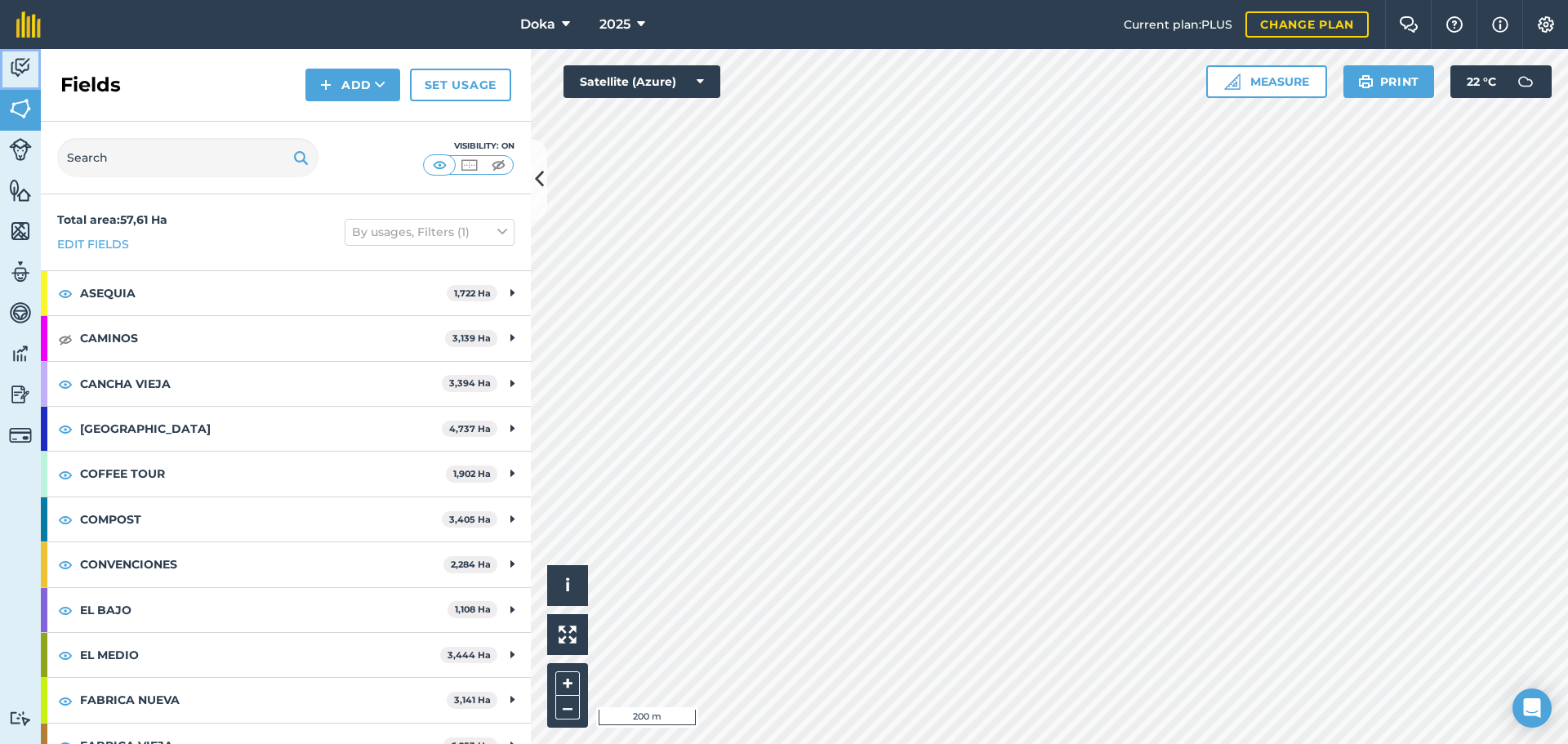
click at [25, 80] on link "Activity" at bounding box center [20, 69] width 40 height 40
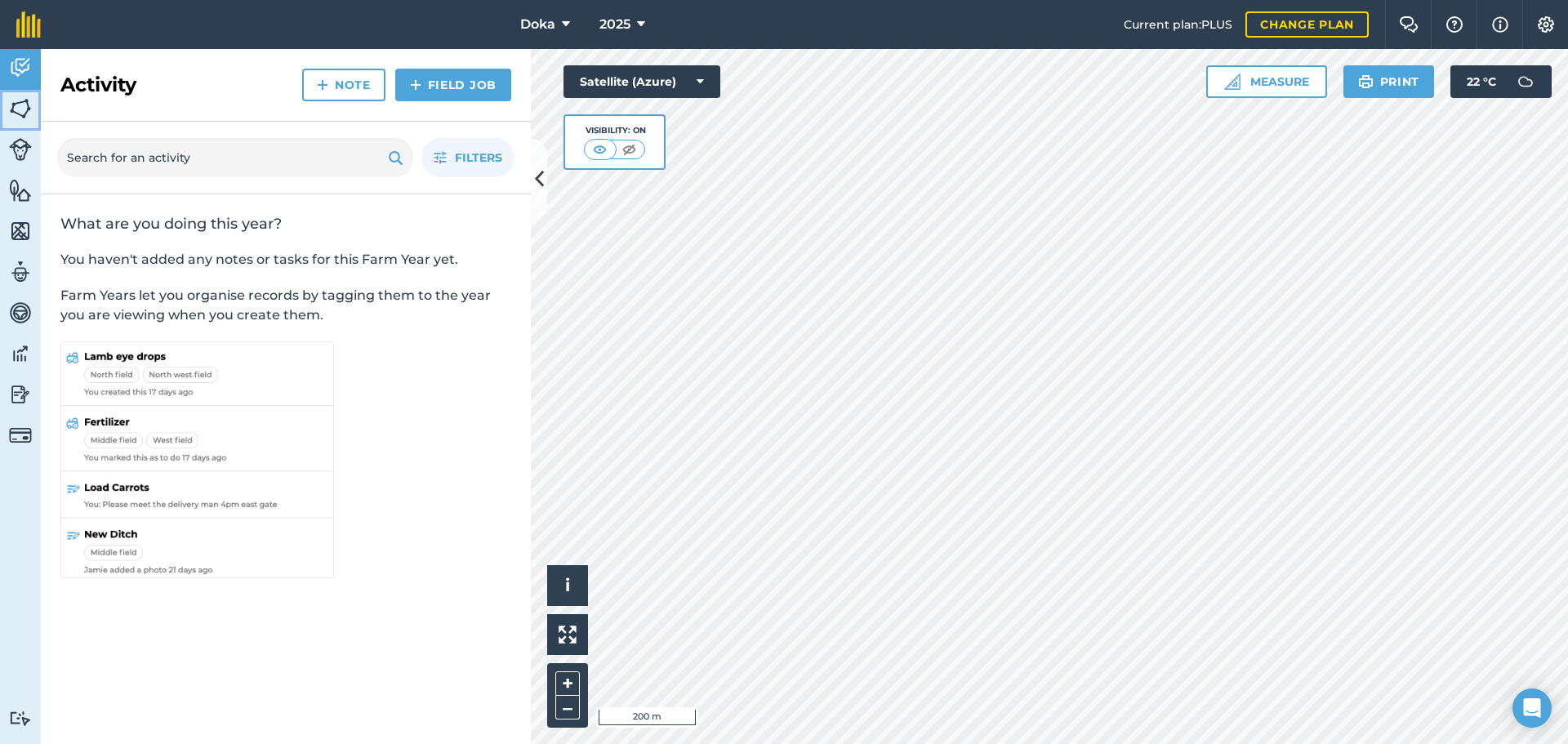
click at [19, 116] on img at bounding box center [20, 108] width 23 height 24
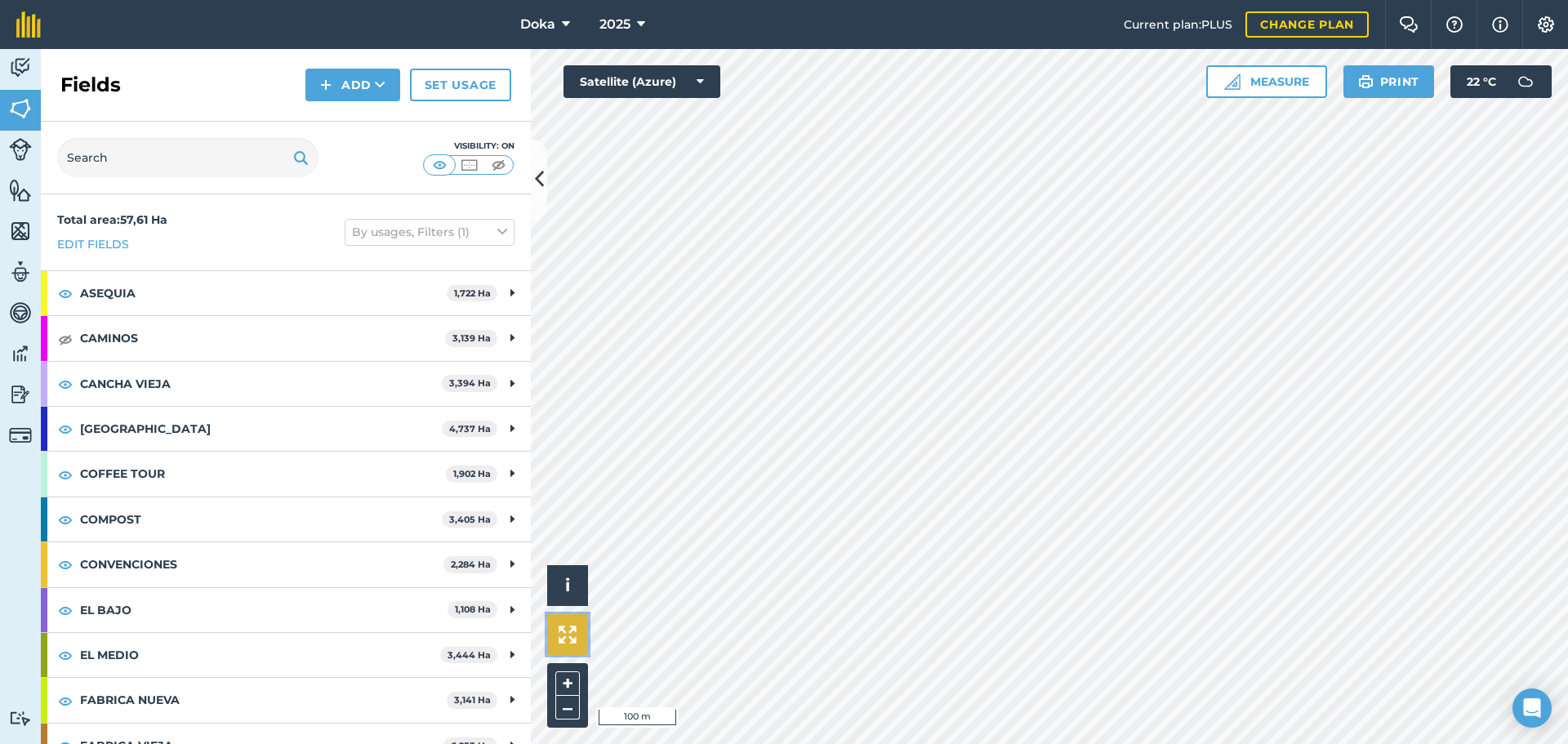
click at [565, 515] on img at bounding box center [567, 634] width 18 height 18
click at [567, 515] on button "+" at bounding box center [567, 683] width 24 height 24
click at [568, 515] on img at bounding box center [567, 634] width 18 height 18
click at [566, 515] on span "i" at bounding box center [568, 585] width 5 height 20
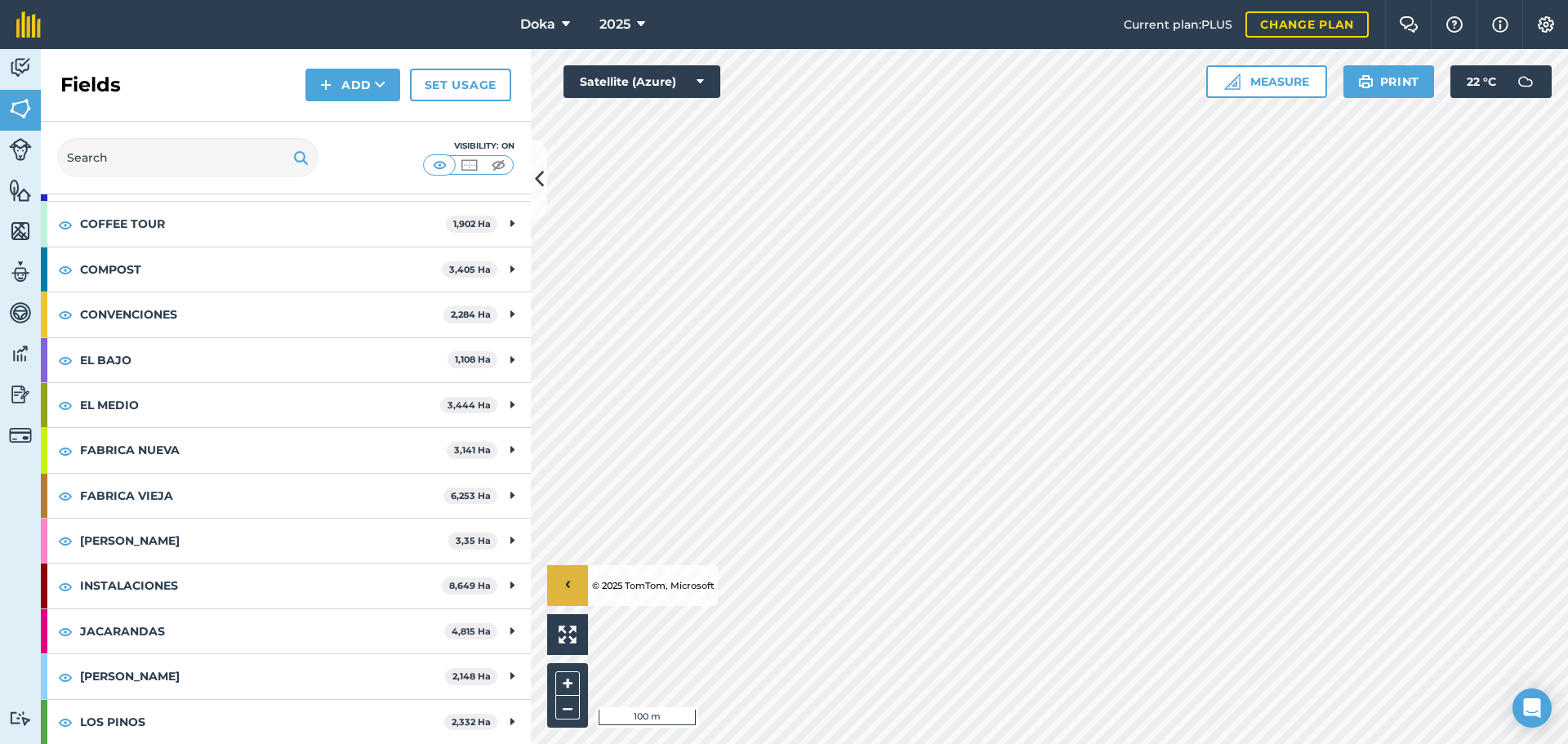
scroll to position [295, 0]
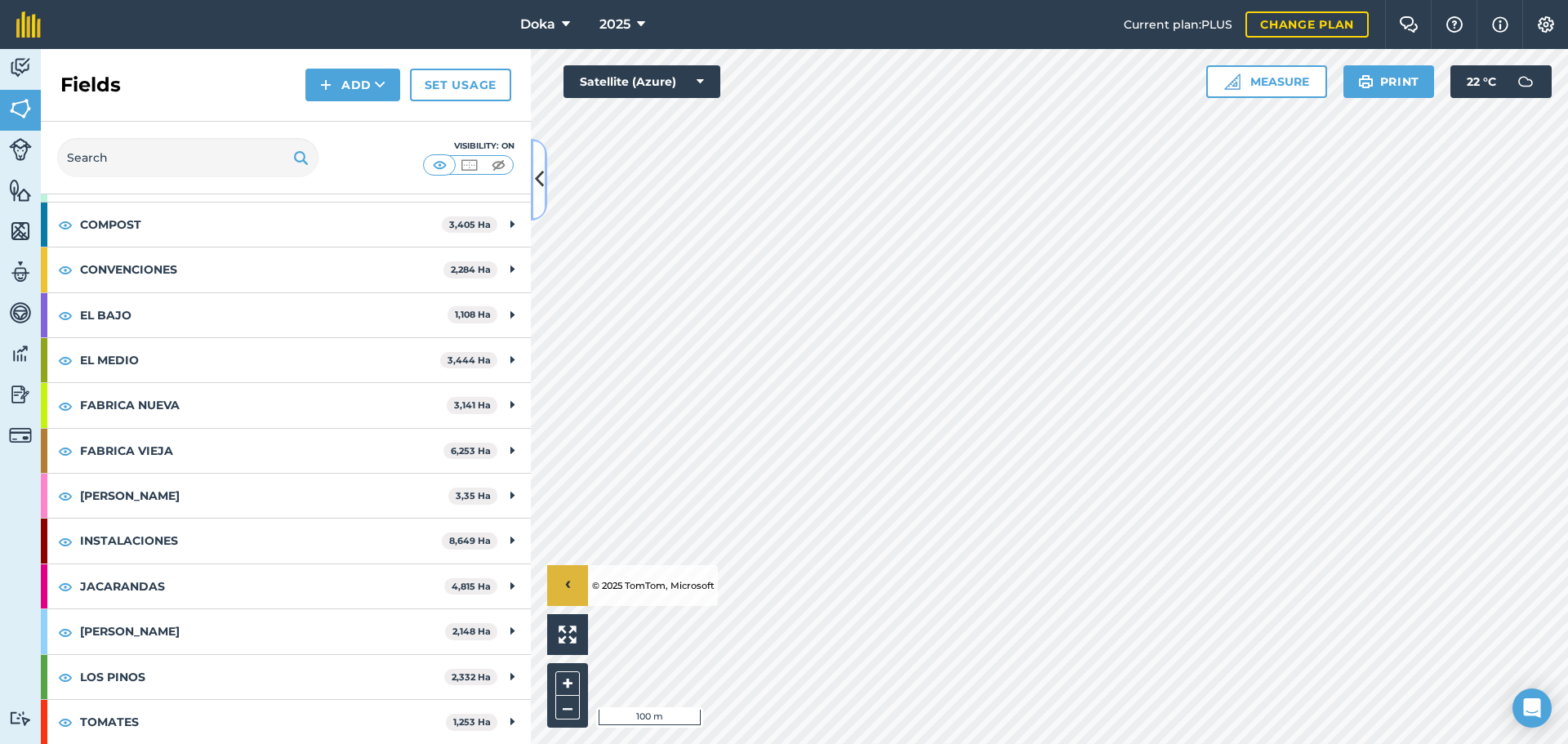
click at [533, 169] on button at bounding box center [538, 180] width 16 height 82
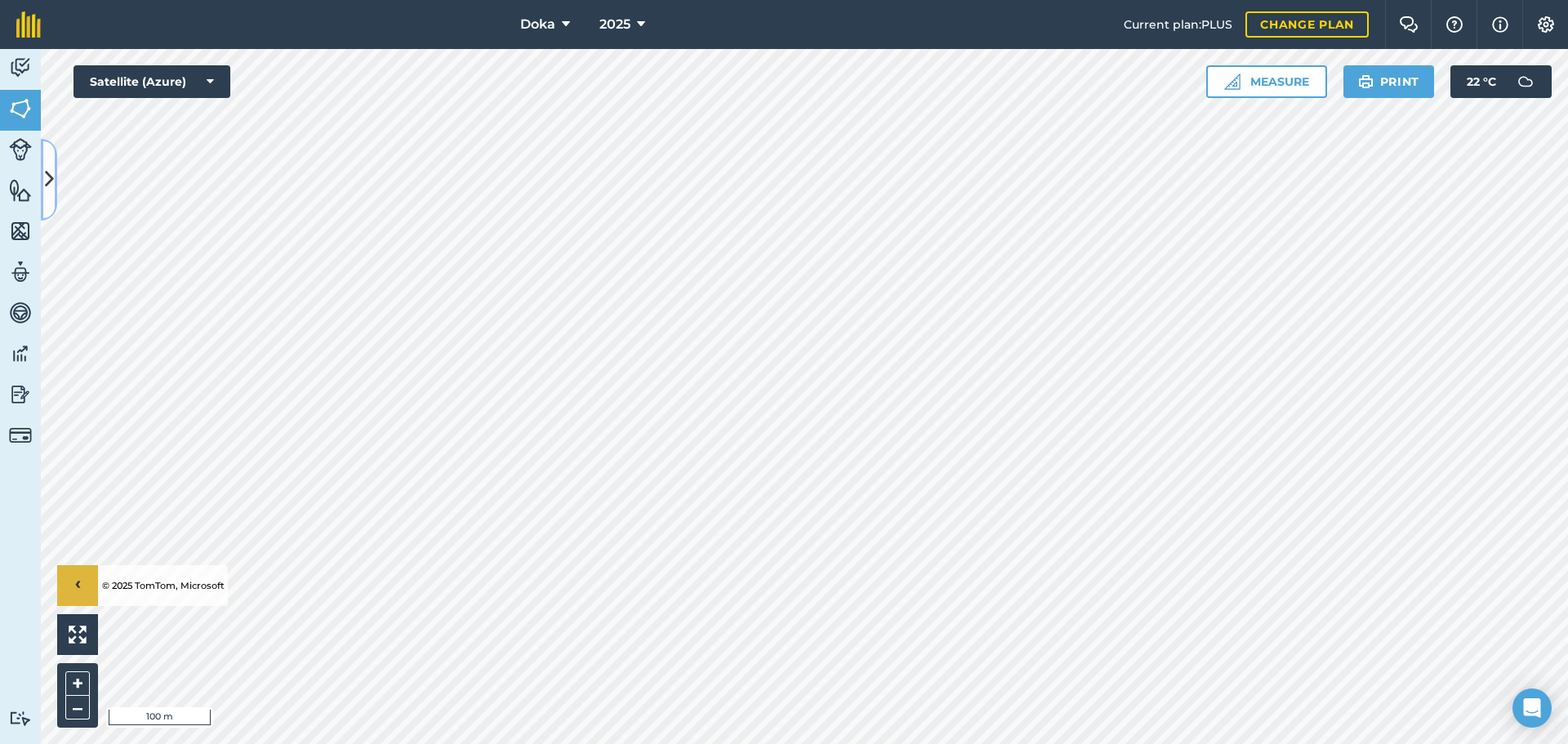
click at [46, 167] on icon at bounding box center [49, 180] width 9 height 29
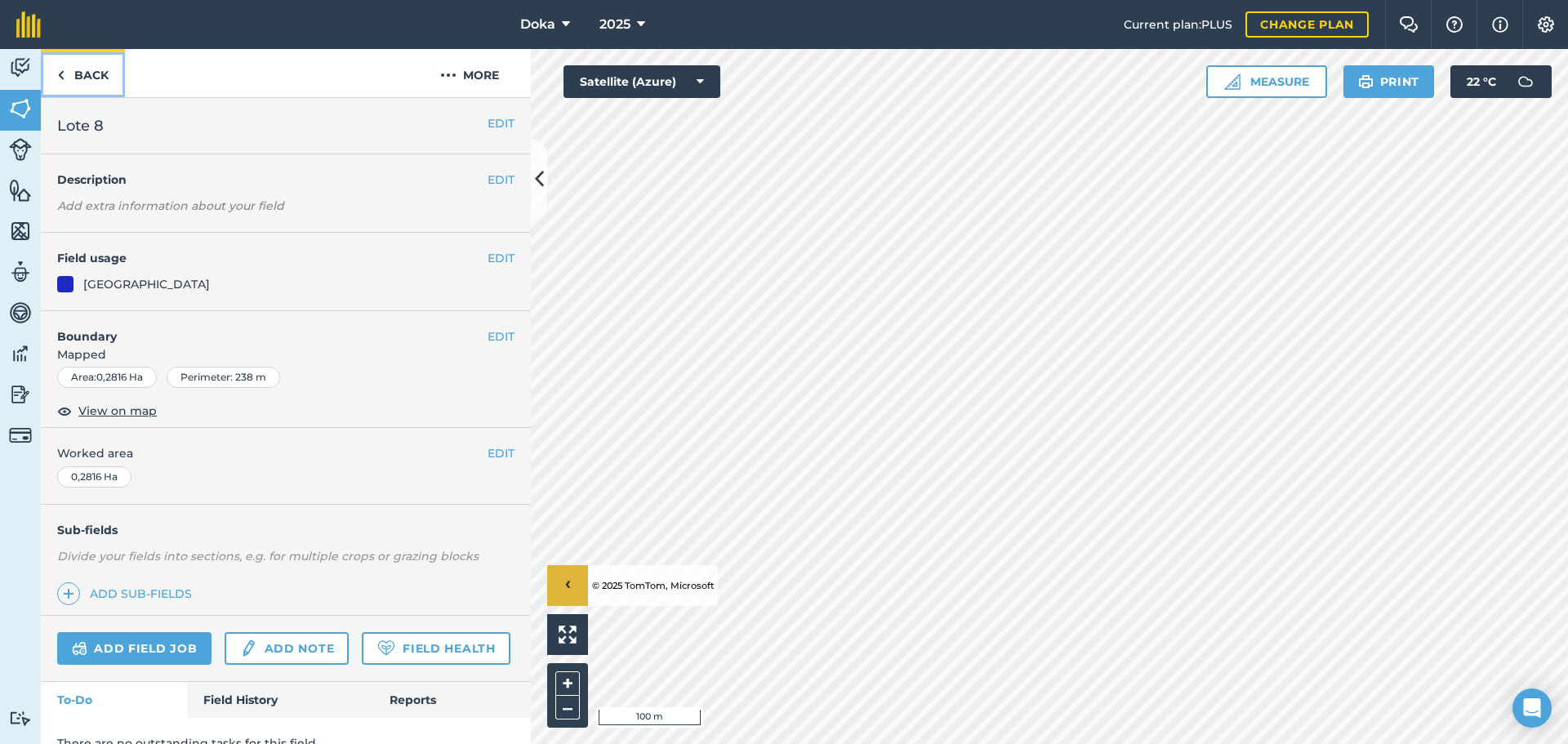
click at [59, 75] on img at bounding box center [61, 74] width 8 height 19
